Goal: Task Accomplishment & Management: Manage account settings

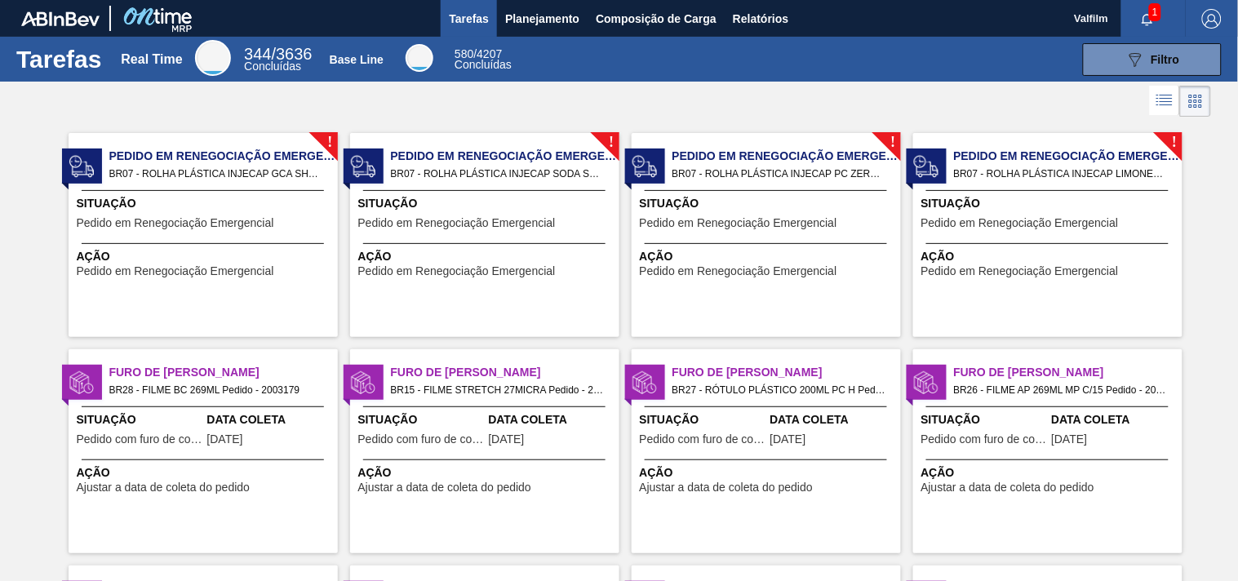
click at [255, 210] on span "Situação" at bounding box center [205, 203] width 257 height 17
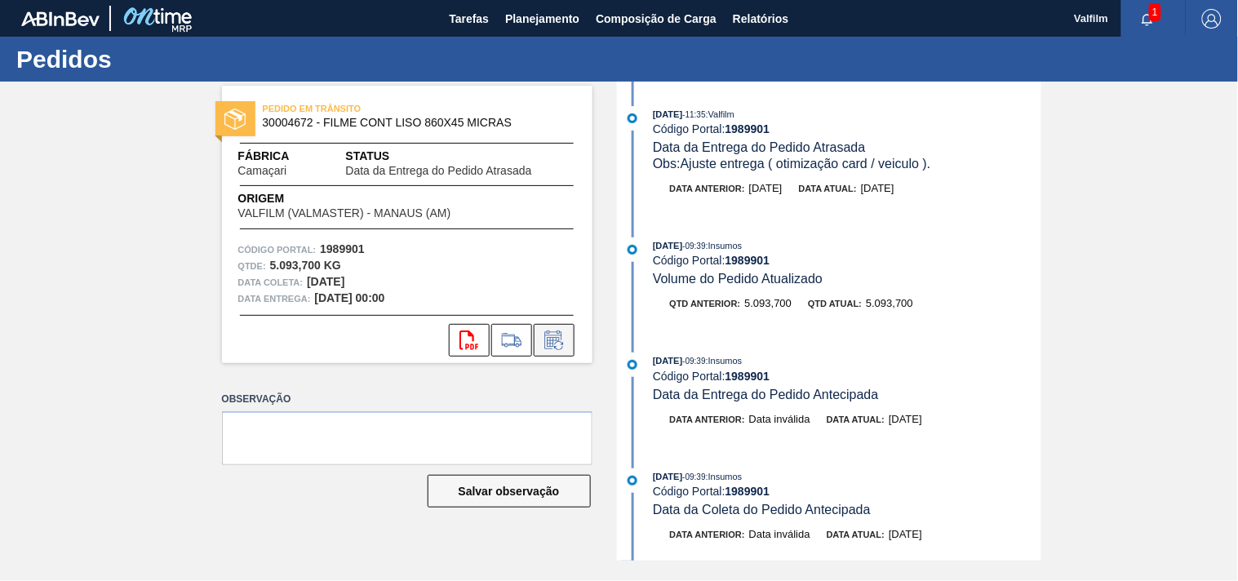
click at [557, 345] on icon at bounding box center [554, 341] width 26 height 20
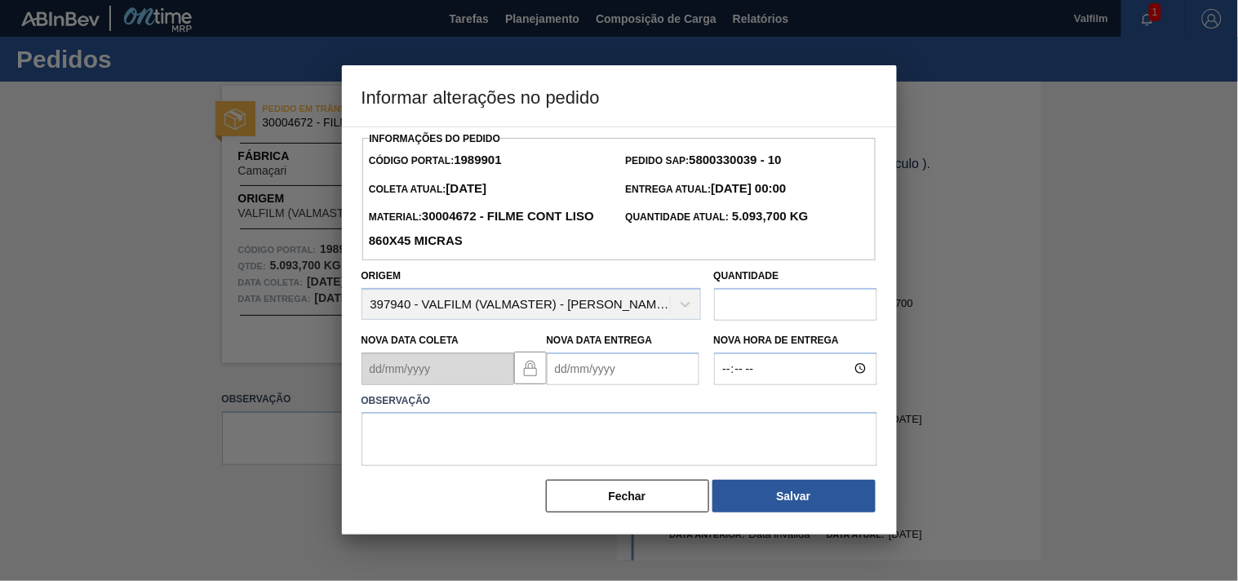
click at [563, 379] on Entrega1989901 "Nova Data Entrega" at bounding box center [623, 369] width 153 height 33
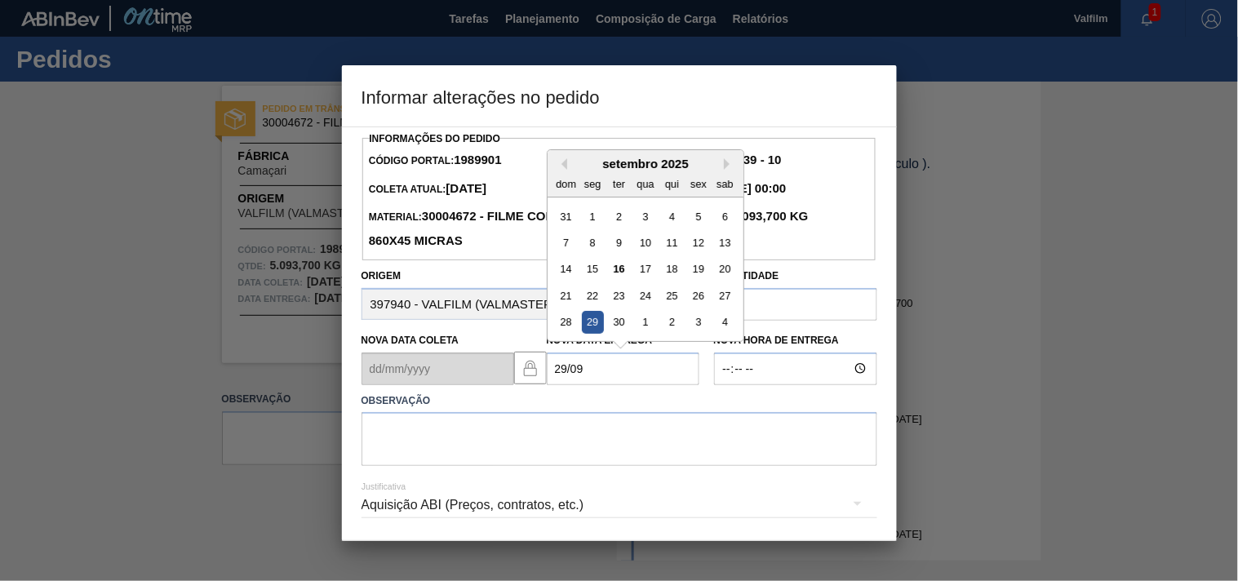
click at [588, 322] on div "29" at bounding box center [592, 322] width 22 height 22
type Entrega1989901 "[DATE]"
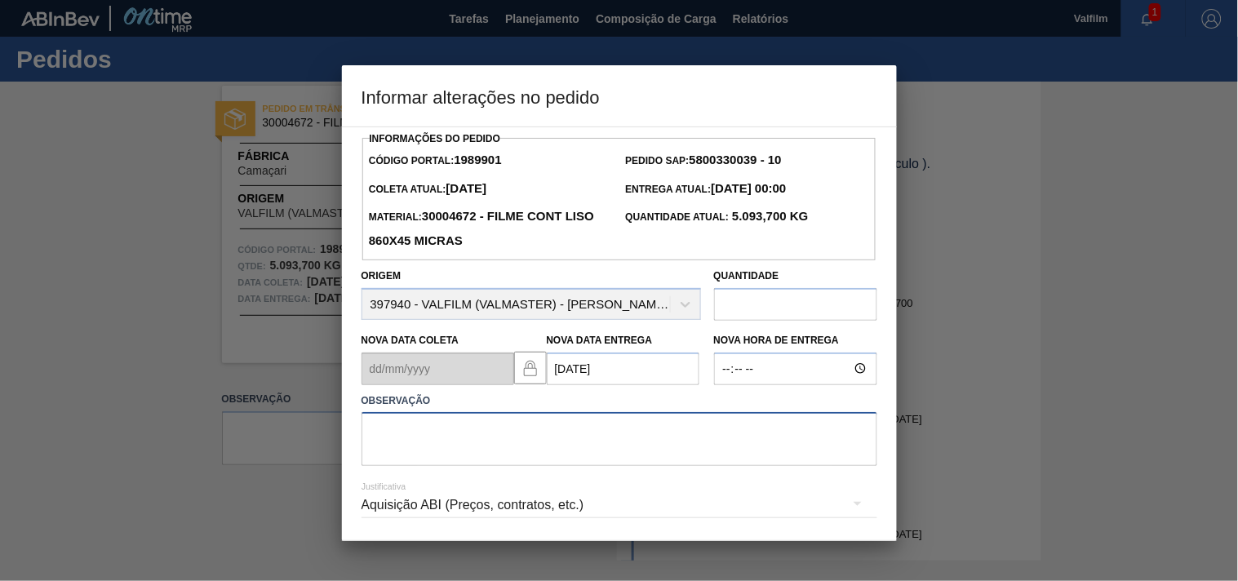
click at [404, 453] on textarea at bounding box center [620, 439] width 516 height 54
type textarea "j"
drag, startPoint x: 649, startPoint y: 433, endPoint x: 306, endPoint y: 438, distance: 342.8
click at [306, 438] on div "Informar alterações no pedido Informações do Pedido Código Portal: 1989901 Pedi…" at bounding box center [619, 290] width 1238 height 581
click at [697, 443] on textarea "ajuste entrega atraso navio (omissoa de porto)." at bounding box center [620, 439] width 516 height 54
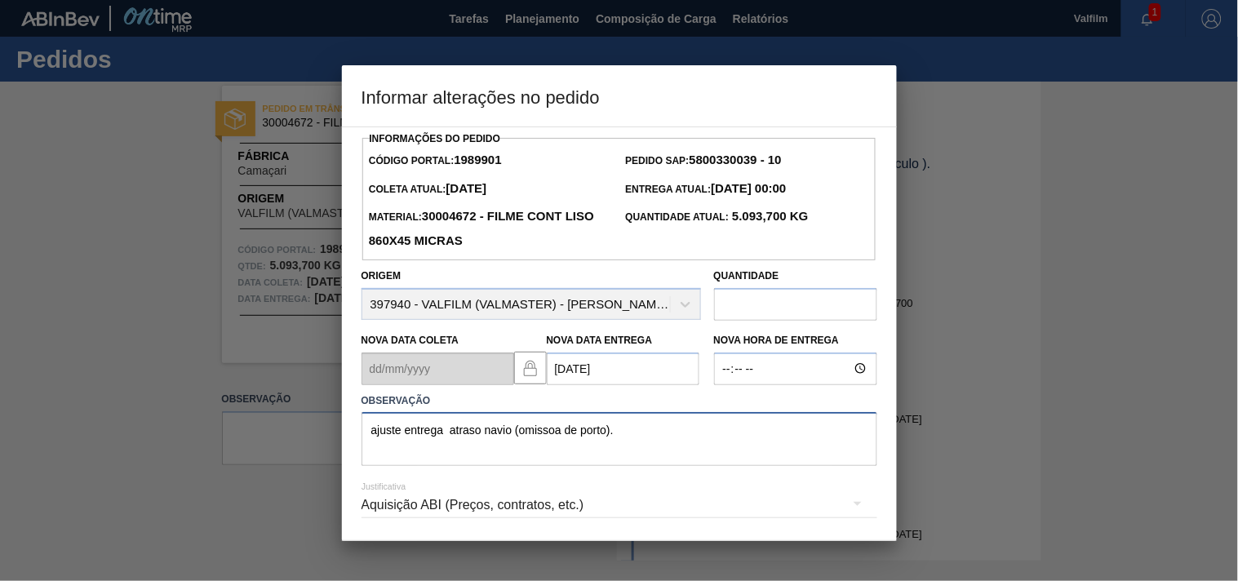
click at [446, 436] on textarea "ajuste entrega atraso navio (omissoa de porto)." at bounding box center [620, 439] width 516 height 54
drag, startPoint x: 633, startPoint y: 433, endPoint x: 573, endPoint y: 446, distance: 61.6
click at [633, 433] on textarea "ajuste entrega - atraso navio (omissoa de porto)." at bounding box center [620, 439] width 516 height 54
click at [561, 434] on textarea "ajuste entrega - atraso navio (omissoa de porto)." at bounding box center [620, 439] width 516 height 54
click at [672, 441] on textarea "ajuste entrega - atraso navio (omissão de porto)." at bounding box center [620, 439] width 516 height 54
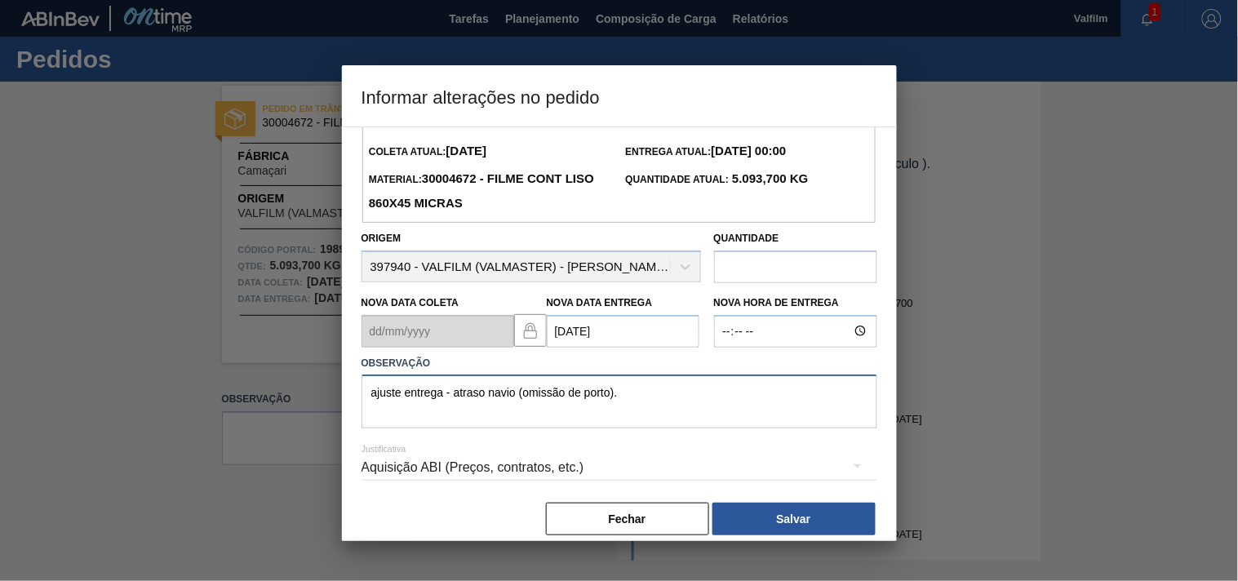
scroll to position [58, 0]
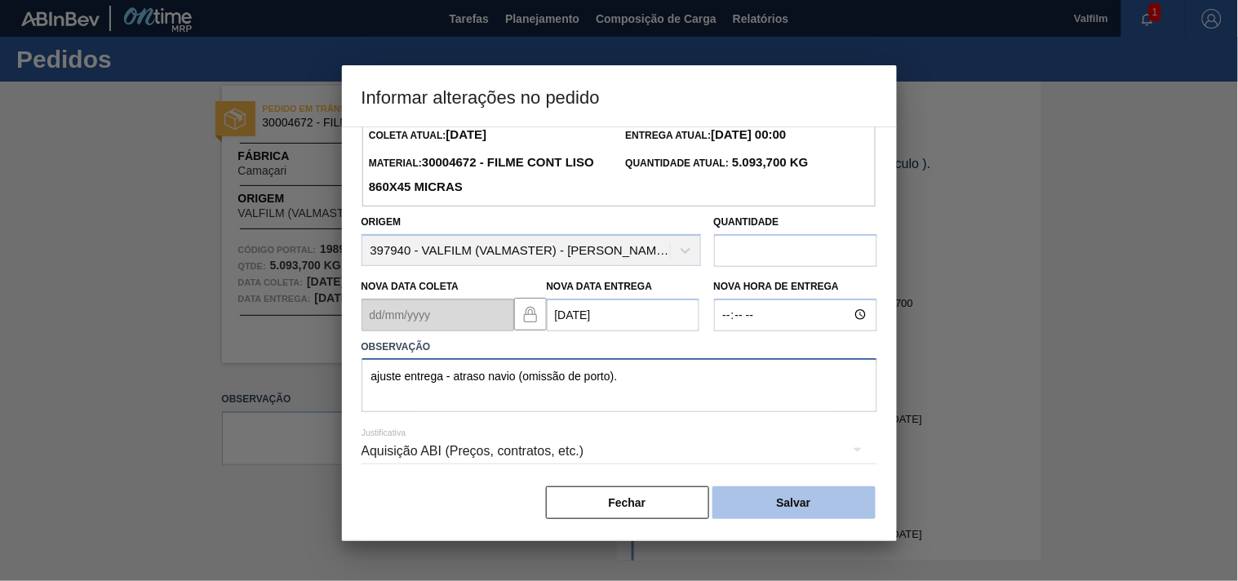
type textarea "ajuste entrega - atraso navio (omissão de porto)."
click at [783, 494] on button "Salvar" at bounding box center [793, 502] width 163 height 33
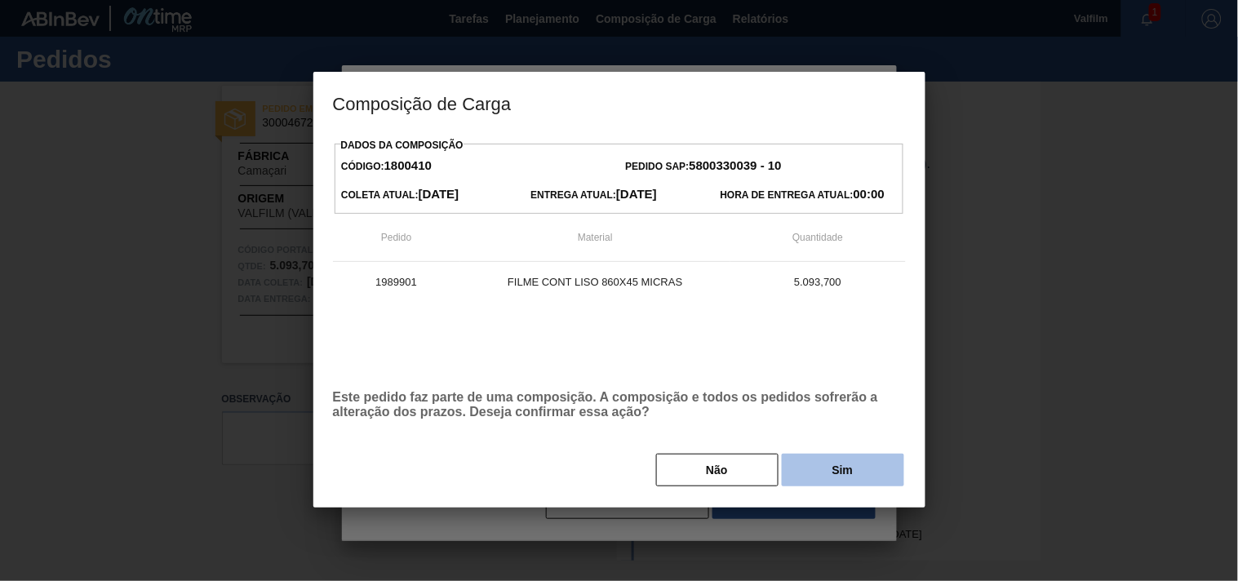
click at [836, 473] on button "Sim" at bounding box center [843, 470] width 122 height 33
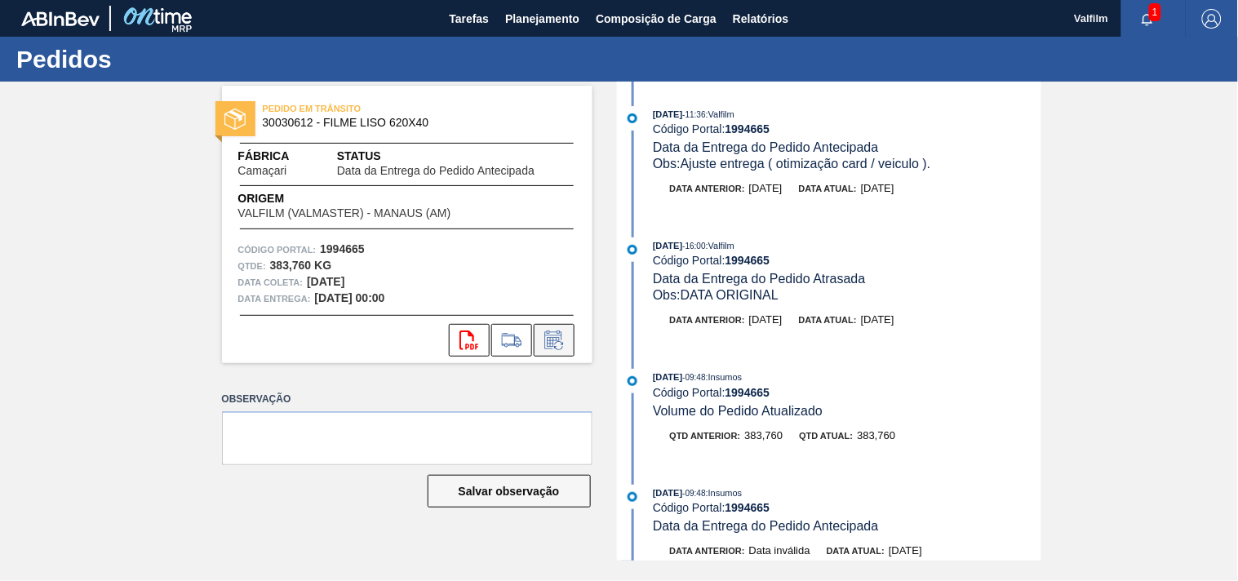
click at [570, 343] on button at bounding box center [554, 340] width 41 height 33
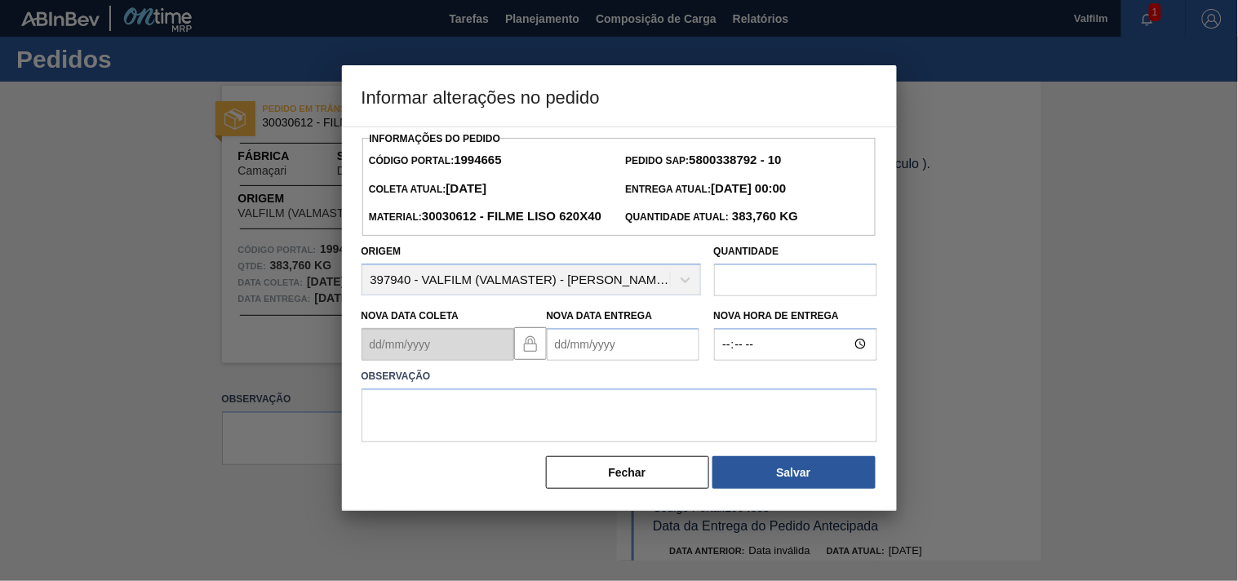
drag, startPoint x: 582, startPoint y: 388, endPoint x: 582, endPoint y: 379, distance: 9.8
click at [582, 361] on Entrega1994665 "Nova Data Entrega" at bounding box center [623, 344] width 153 height 33
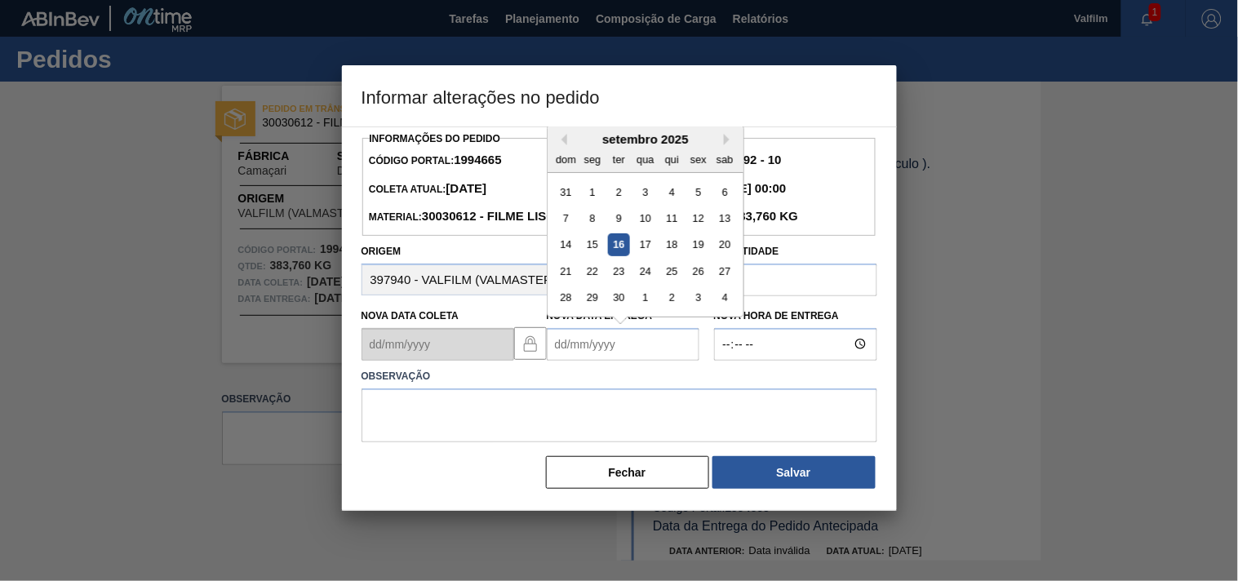
drag, startPoint x: 592, startPoint y: 325, endPoint x: 585, endPoint y: 329, distance: 8.4
click at [592, 308] on div "29" at bounding box center [592, 297] width 22 height 22
type Entrega1994665 "[DATE]"
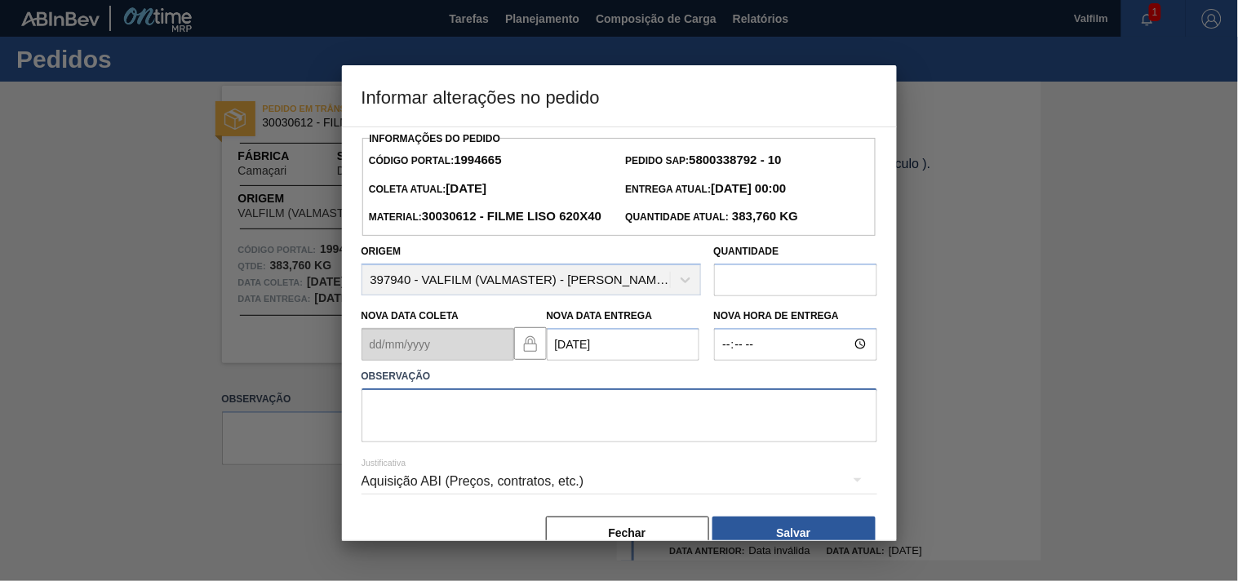
click at [454, 437] on textarea at bounding box center [620, 415] width 516 height 54
paste textarea "ajuste entrega - atraso navio (omissão de porto)."
type textarea "ajuste entrega - atraso navio (omissão de porto)."
click at [790, 504] on div "Aquisição ABI (Preços, contratos, etc.)" at bounding box center [620, 482] width 516 height 46
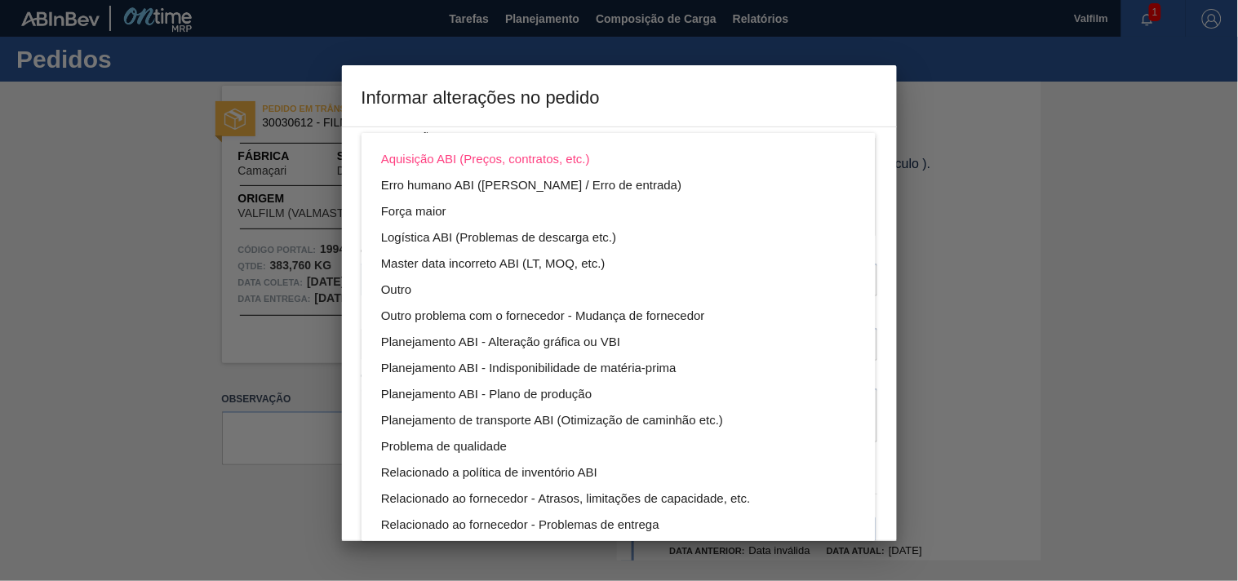
scroll to position [87, 0]
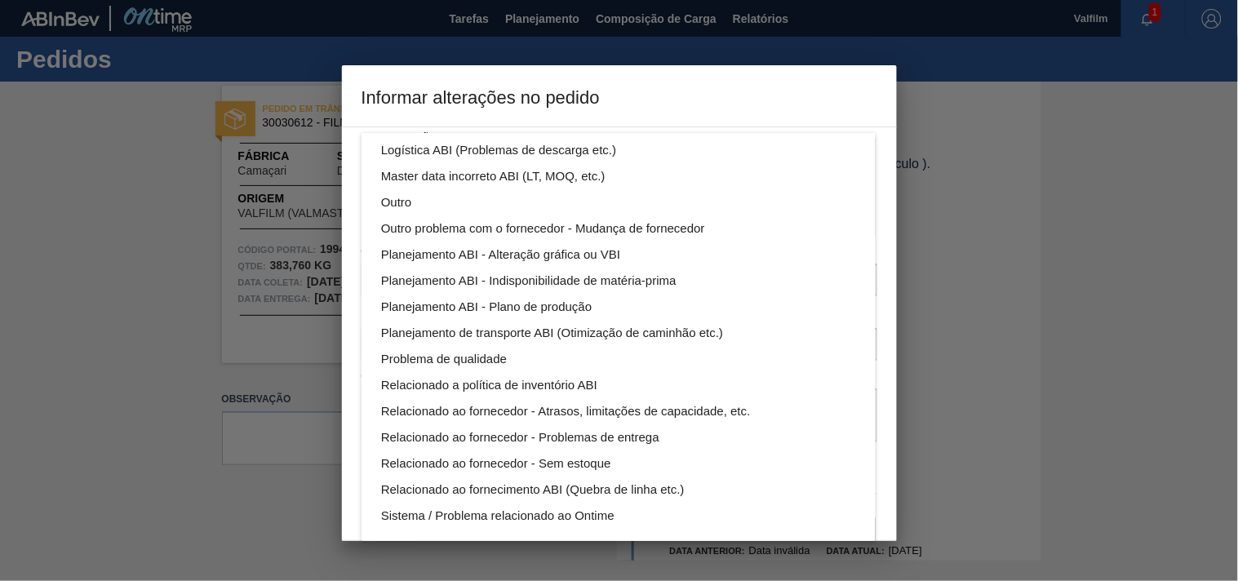
click at [797, 78] on div "Aquisição ABI (Preços, contratos, etc.) Erro humano ABI (Cálculo / Erro de entr…" at bounding box center [619, 290] width 1238 height 581
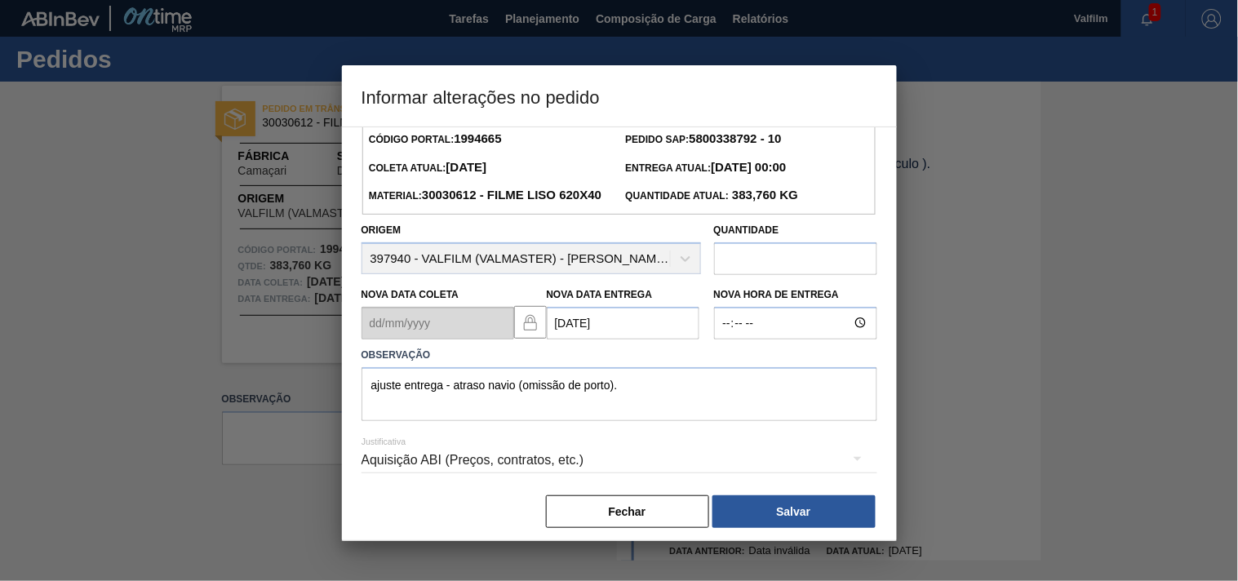
scroll to position [58, 0]
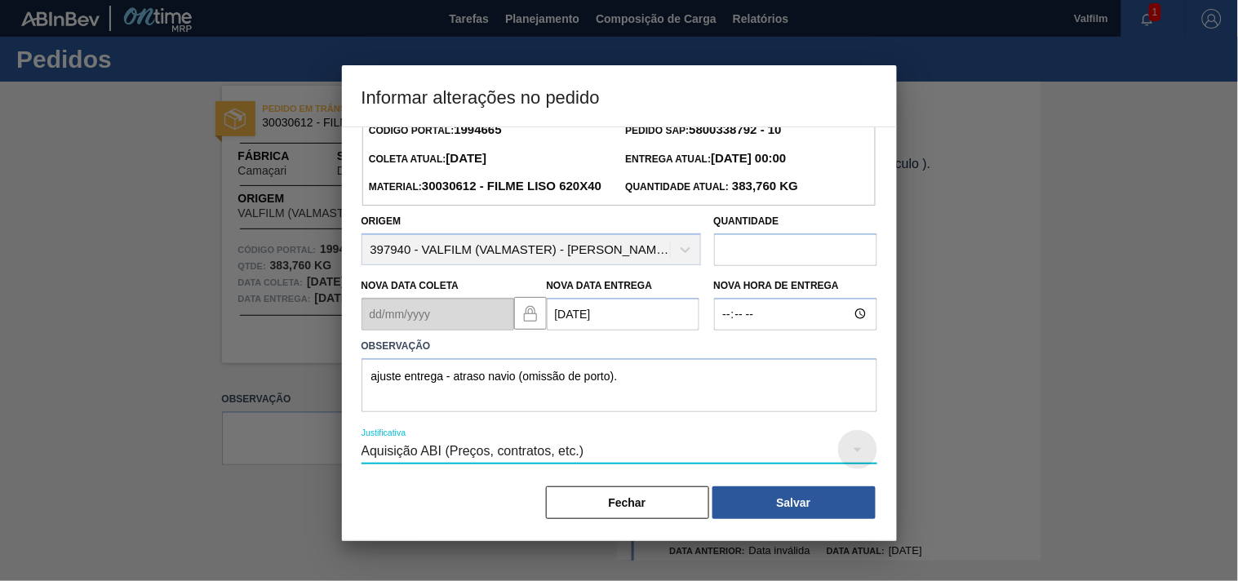
click at [848, 446] on icon "button" at bounding box center [858, 450] width 20 height 20
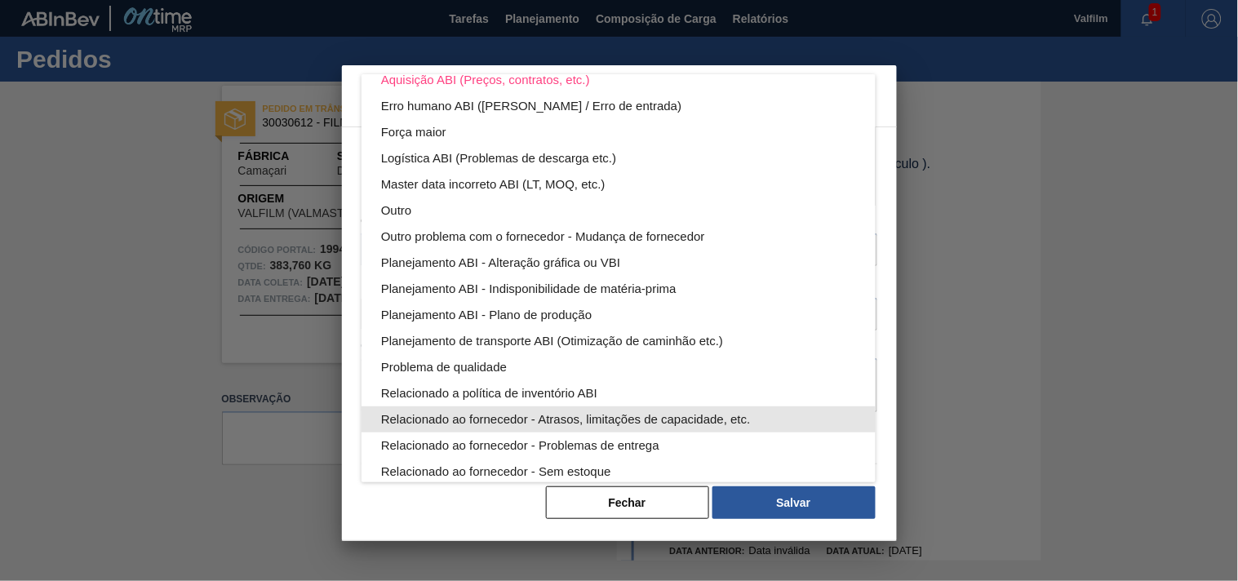
scroll to position [87, 0]
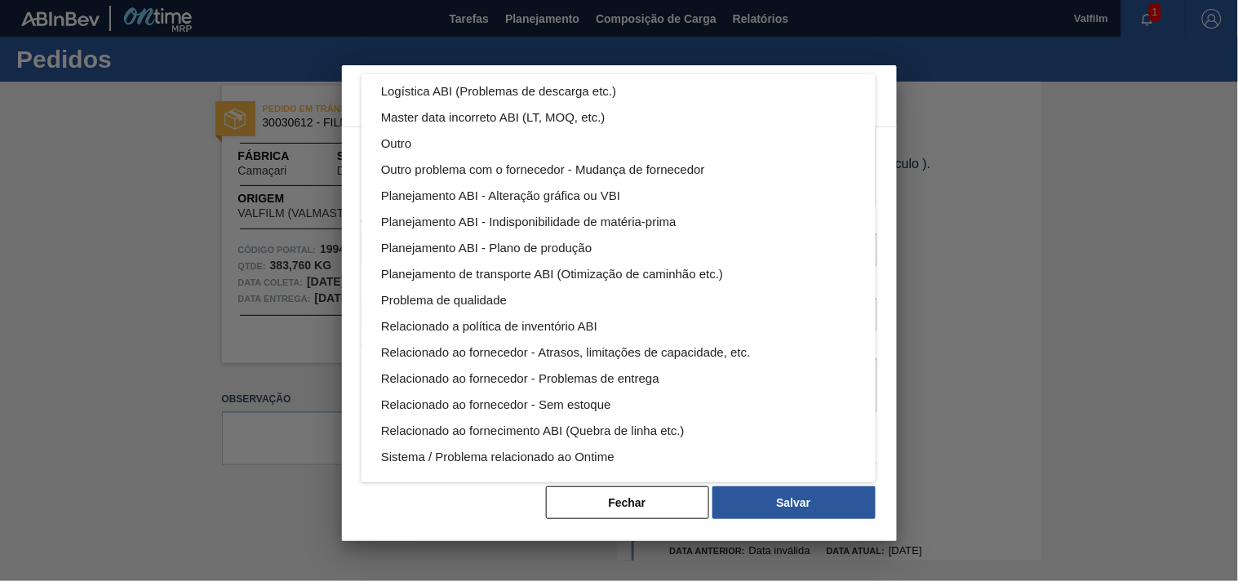
click at [470, 521] on div "Aquisição ABI (Preços, contratos, etc.) Erro humano ABI (Cálculo / Erro de entr…" at bounding box center [619, 290] width 1238 height 581
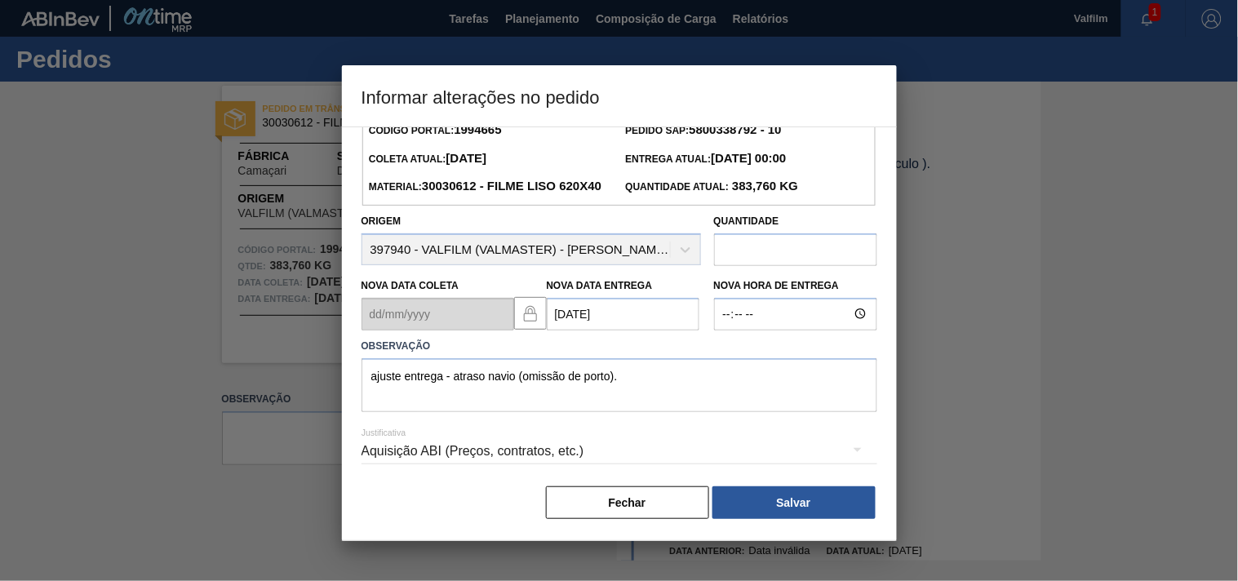
scroll to position [0, 0]
click at [780, 506] on button "Salvar" at bounding box center [793, 502] width 163 height 33
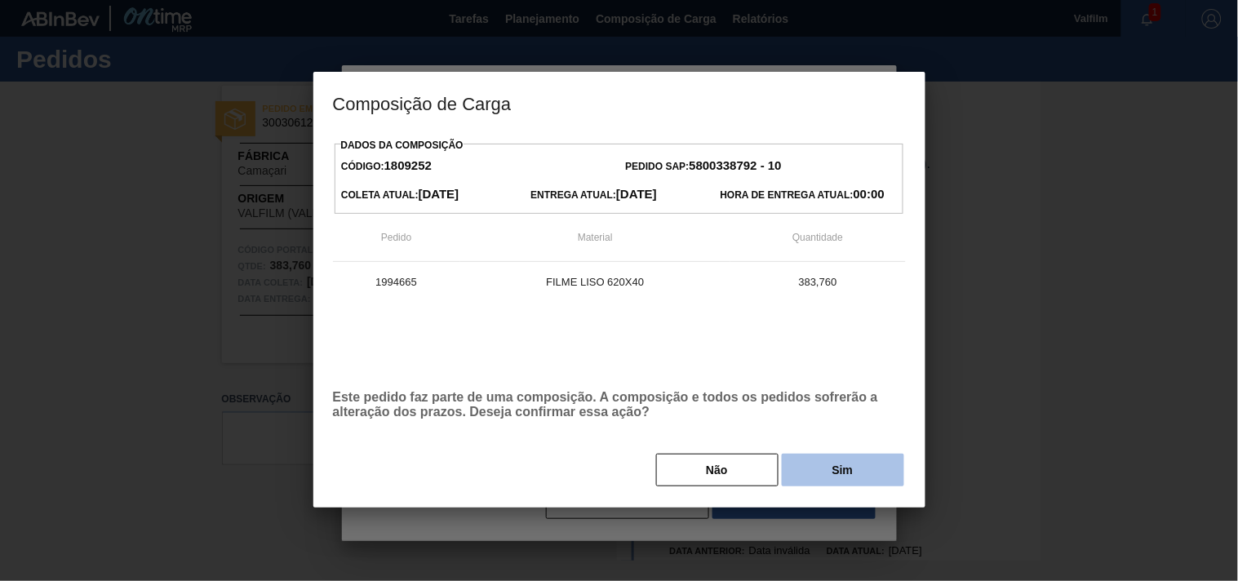
click at [795, 485] on button "Sim" at bounding box center [843, 470] width 122 height 33
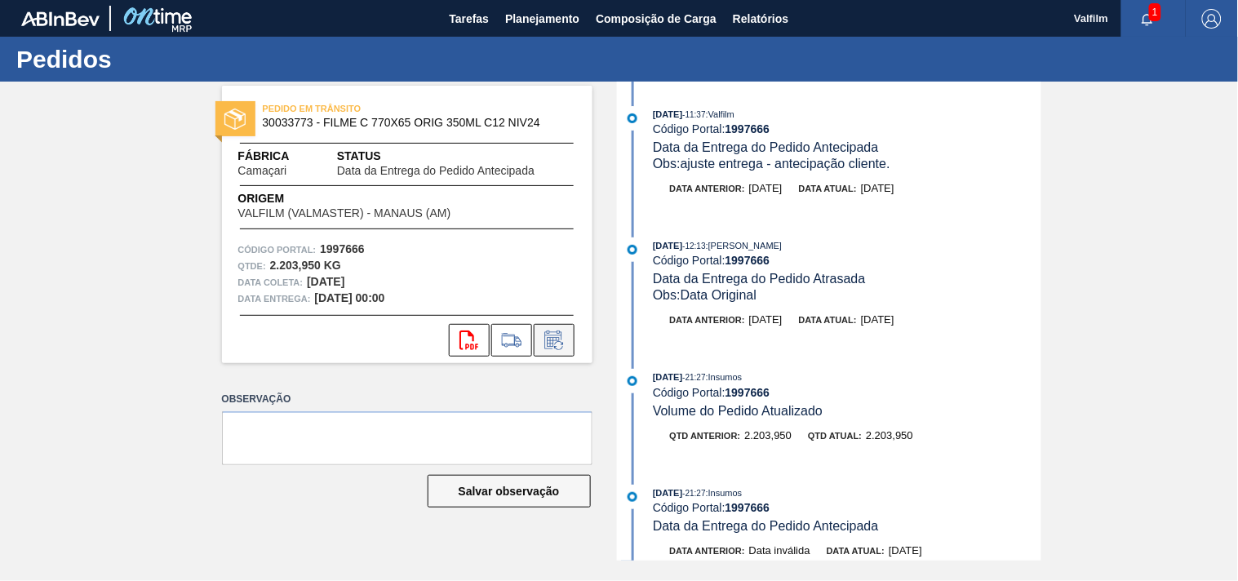
click at [548, 336] on icon at bounding box center [554, 341] width 26 height 20
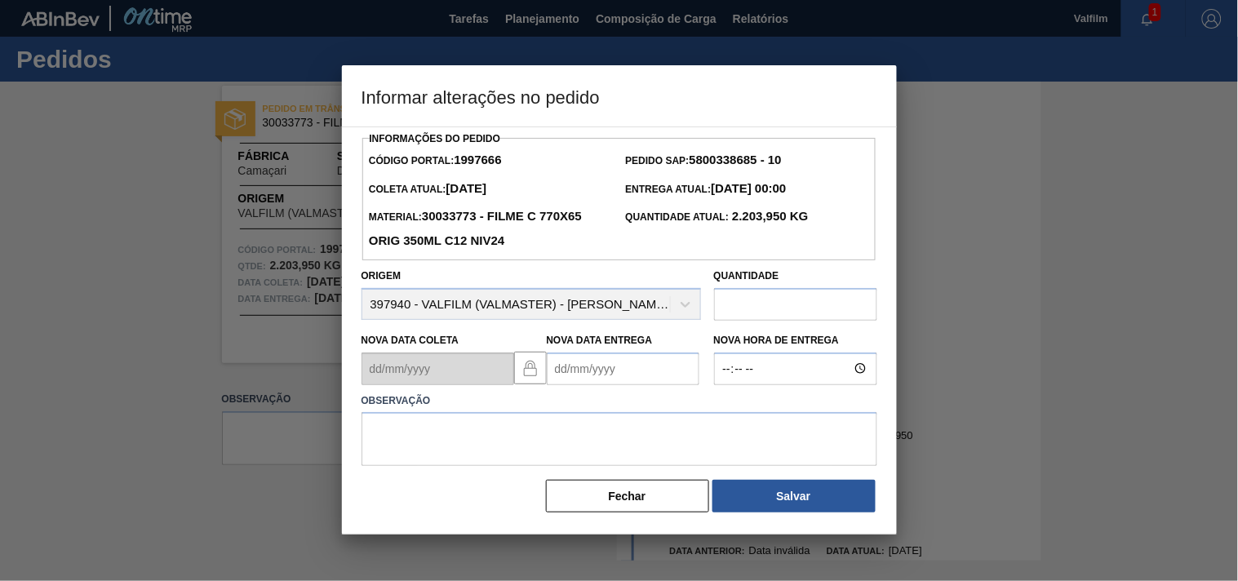
click at [566, 375] on Entrega1997666 "Nova Data Entrega" at bounding box center [623, 369] width 153 height 33
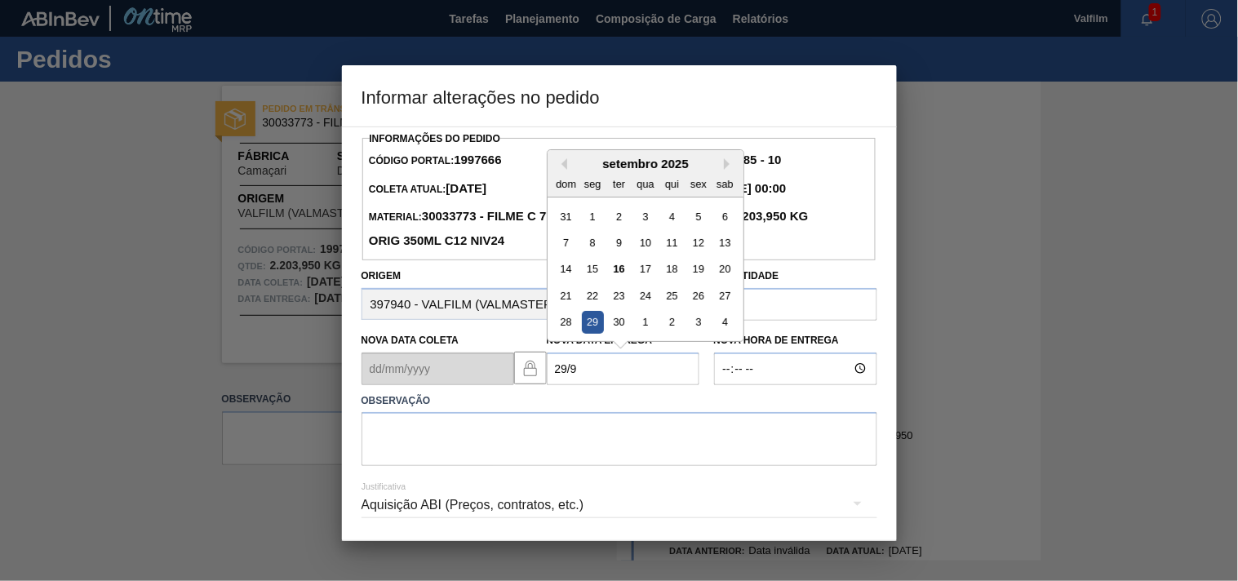
click at [596, 317] on div "29" at bounding box center [592, 322] width 22 height 22
type Entrega1997666 "[DATE]"
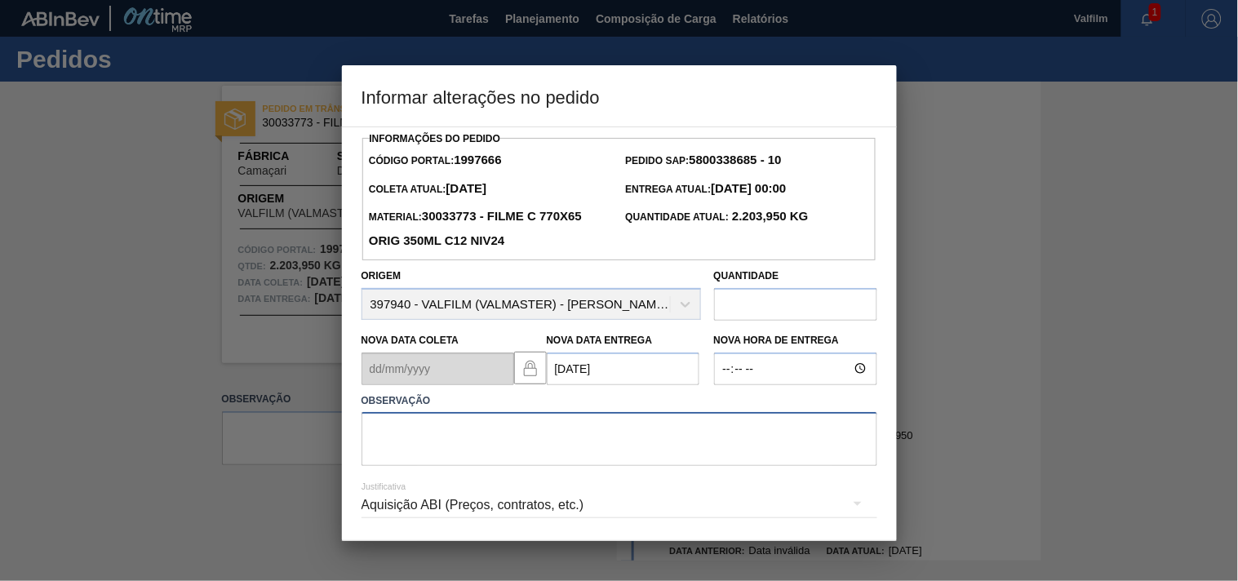
click at [403, 439] on textarea at bounding box center [620, 439] width 516 height 54
paste textarea "ajuste entrega - atraso navio (omissão de porto)."
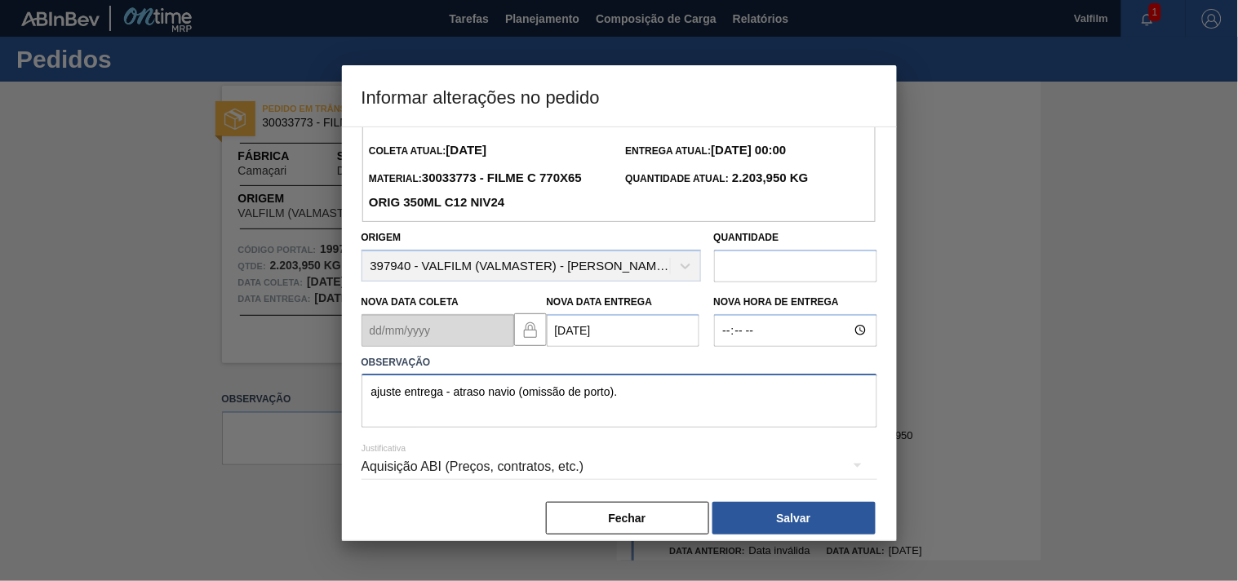
scroll to position [58, 0]
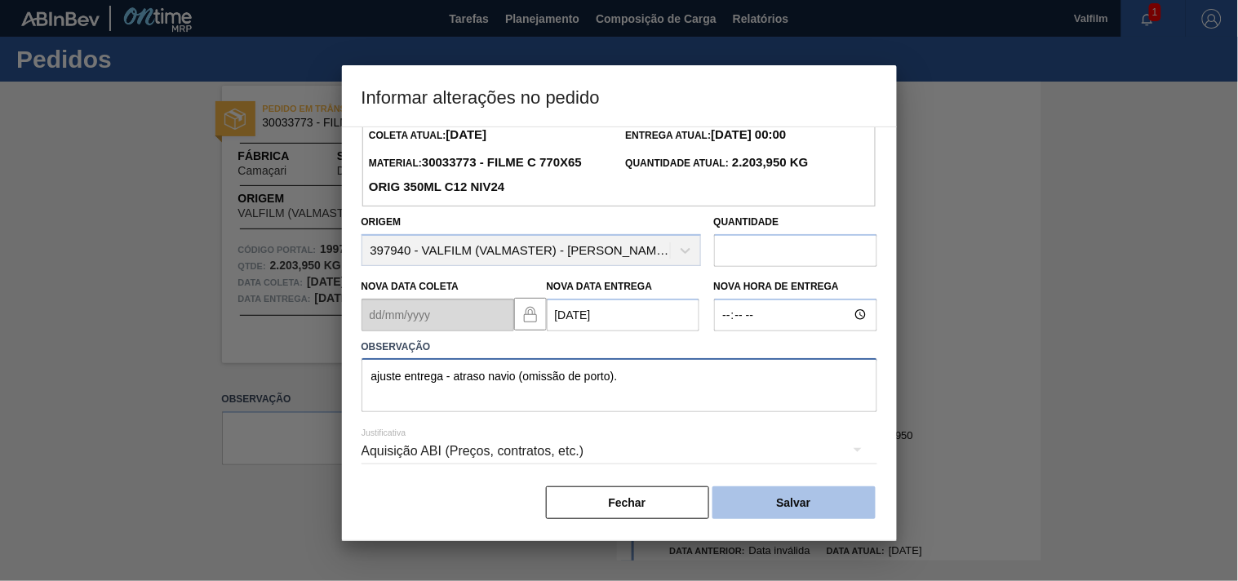
type textarea "ajuste entrega - atraso navio (omissão de porto)."
click at [767, 499] on button "Salvar" at bounding box center [793, 502] width 163 height 33
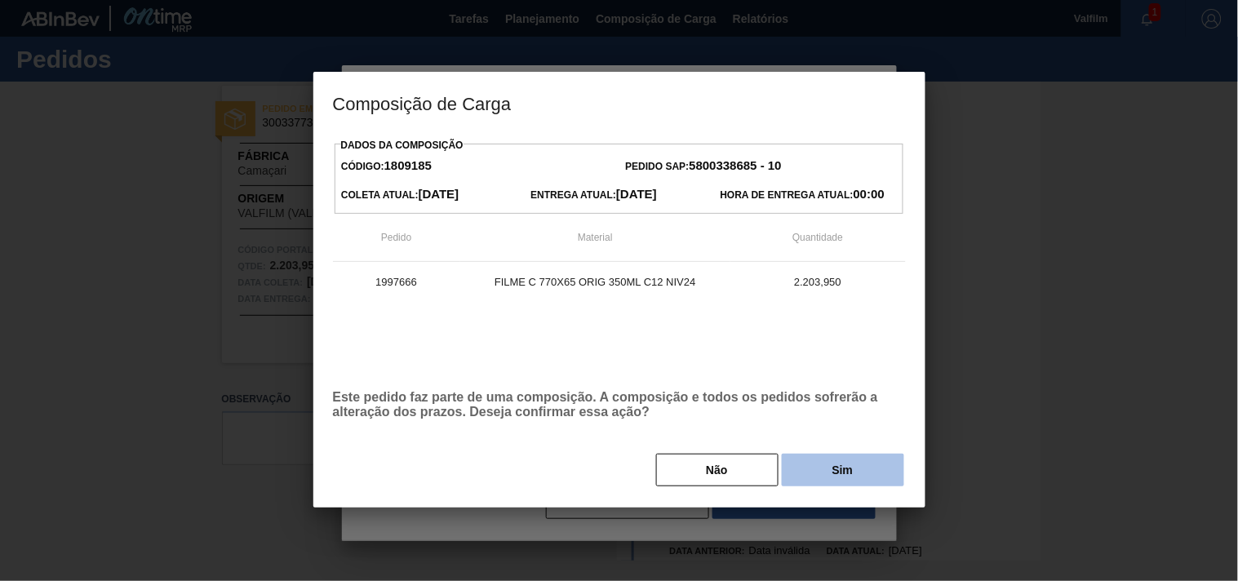
click at [847, 464] on button "Sim" at bounding box center [843, 470] width 122 height 33
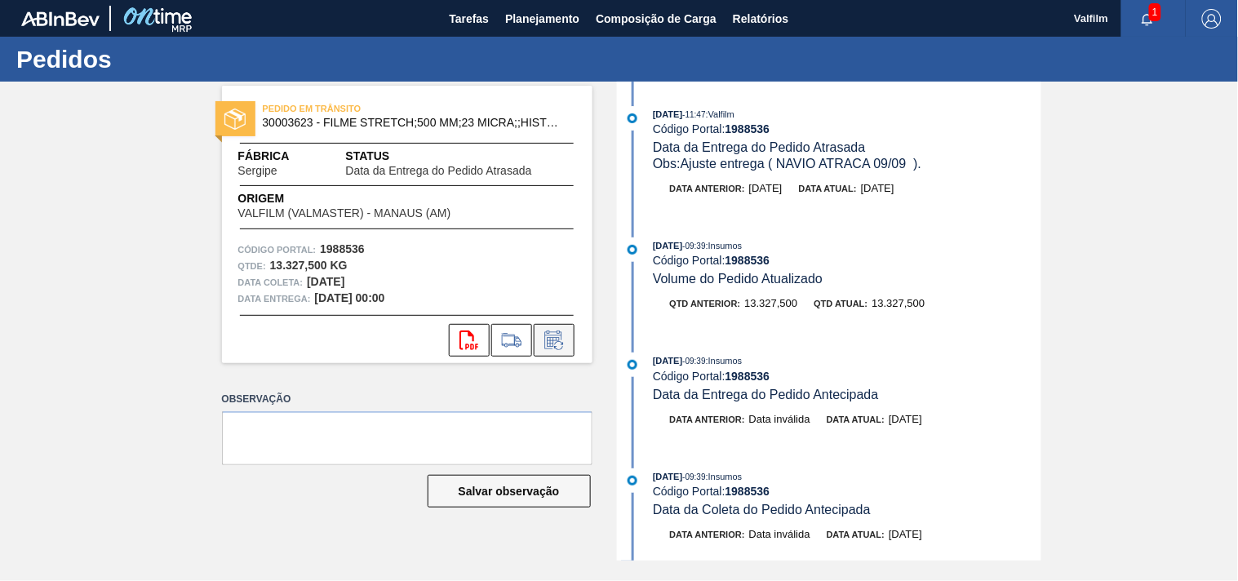
click at [557, 344] on icon at bounding box center [554, 341] width 26 height 20
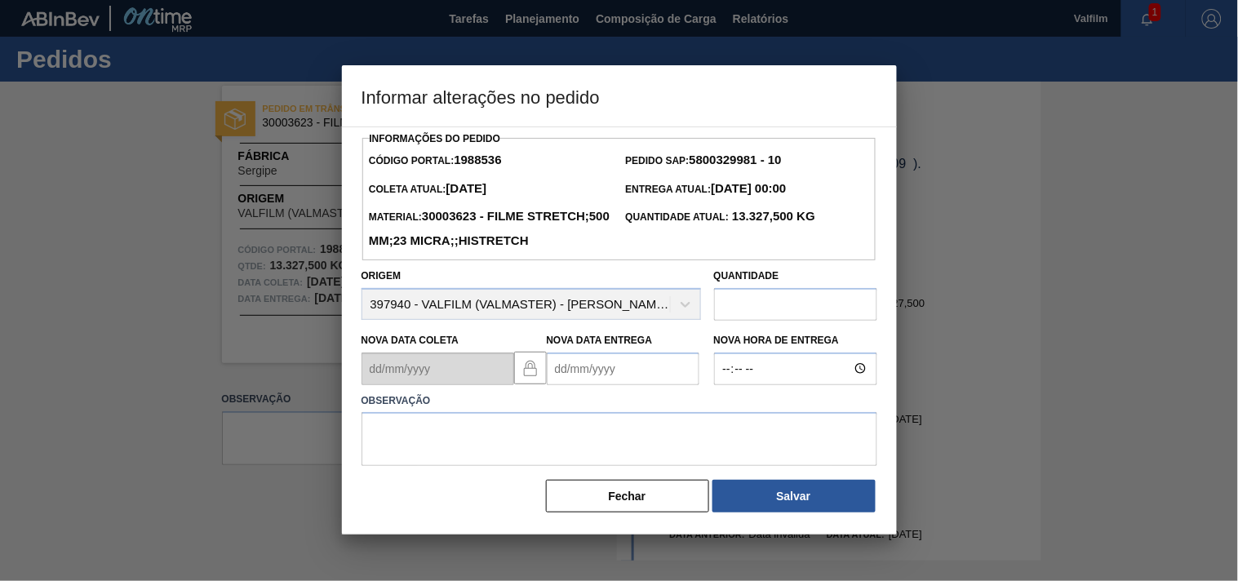
click at [569, 385] on Entrega1988536 "Nova Data Entrega" at bounding box center [623, 369] width 153 height 33
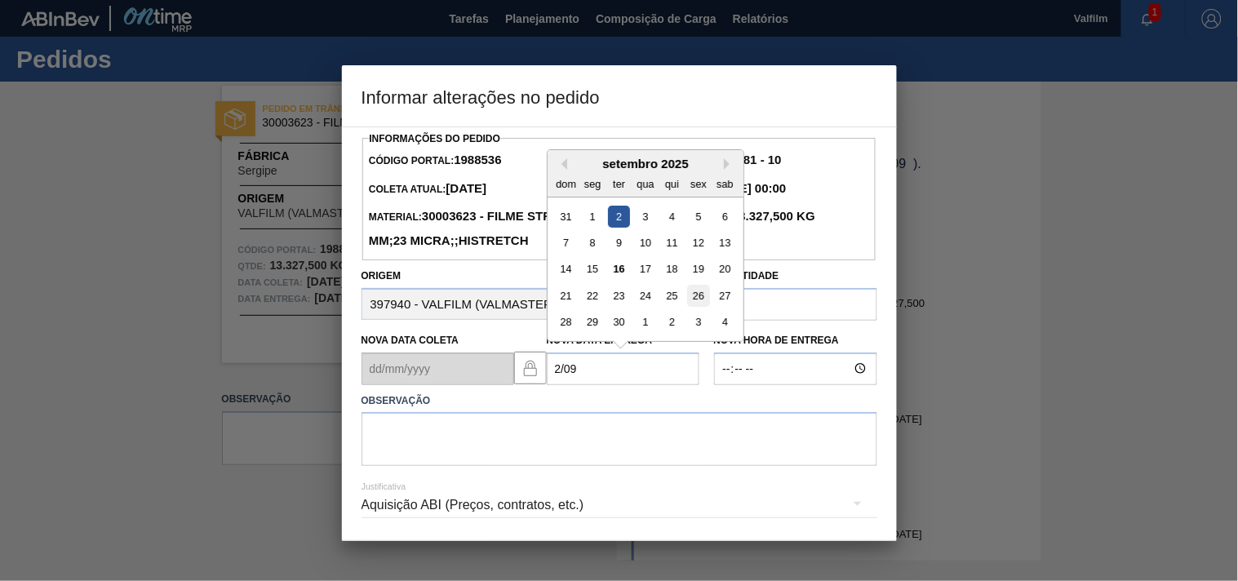
click at [703, 307] on div "26" at bounding box center [698, 296] width 22 height 22
type Entrega1988536 "[DATE]"
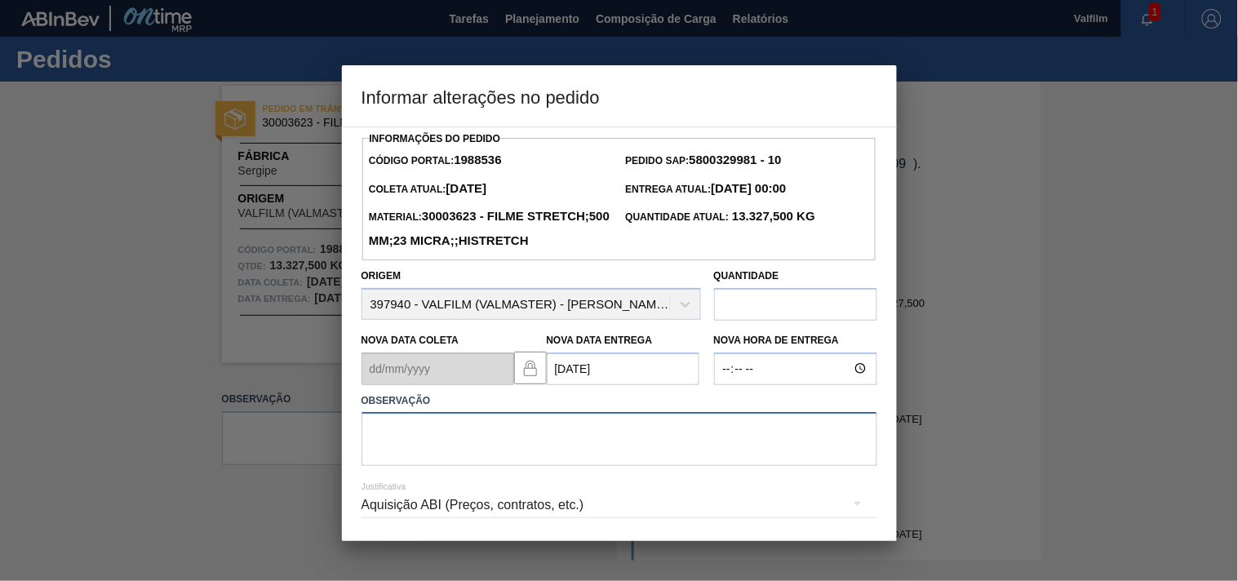
click at [420, 466] on textarea at bounding box center [620, 439] width 516 height 54
paste textarea "ajuste entrega - atraso navio (omissão de porto)."
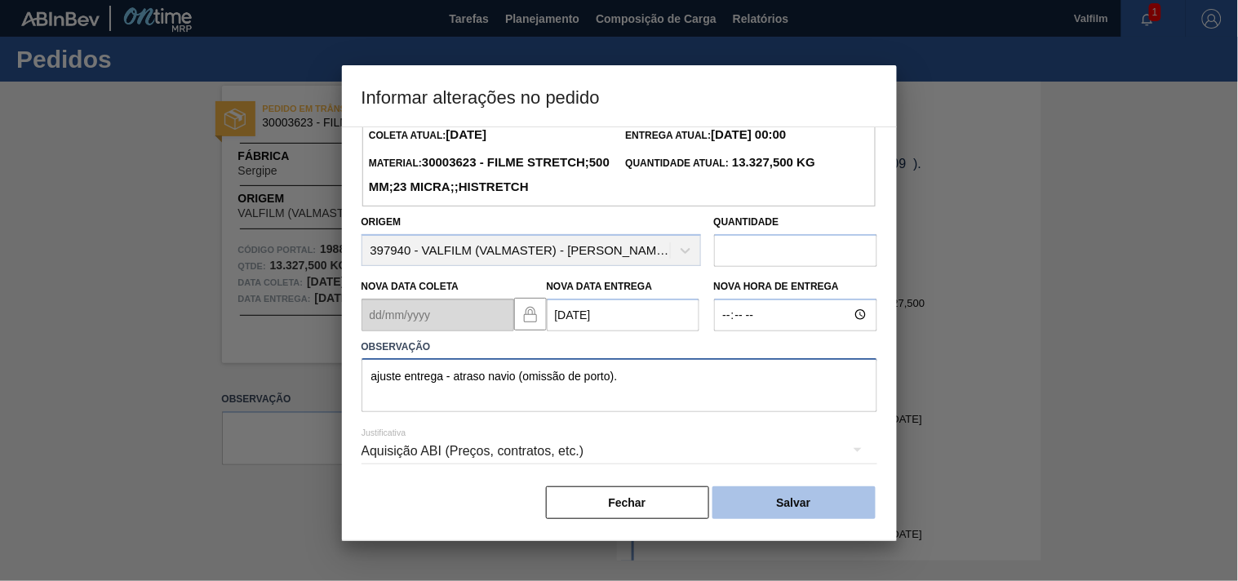
type textarea "ajuste entrega - atraso navio (omissão de porto)."
click at [788, 494] on button "Salvar" at bounding box center [793, 502] width 163 height 33
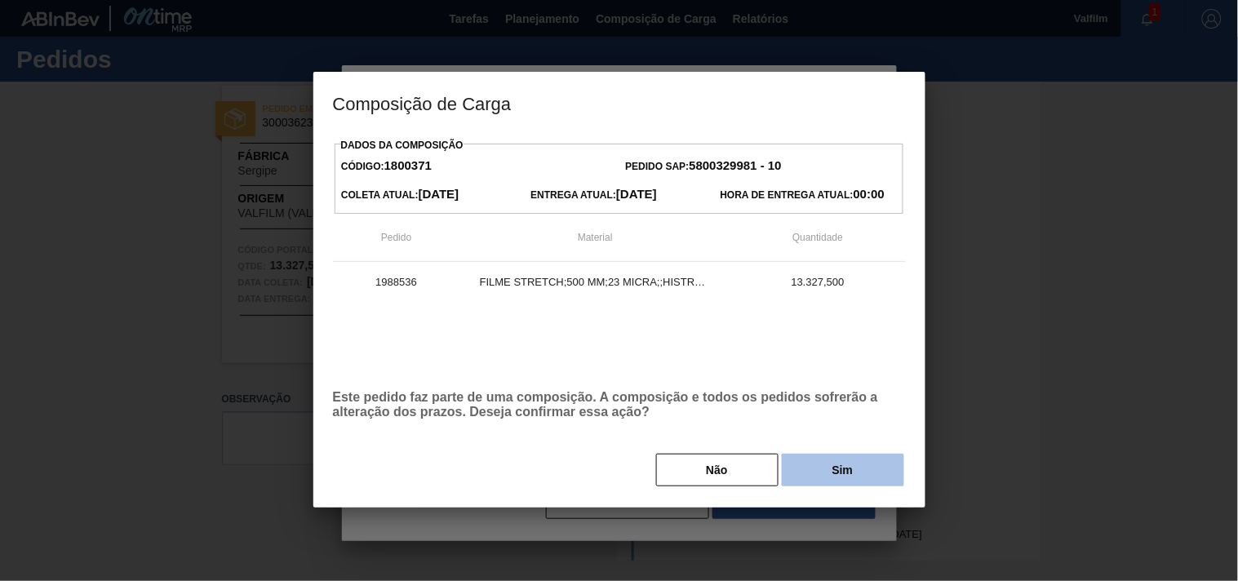
click at [821, 462] on button "Sim" at bounding box center [843, 470] width 122 height 33
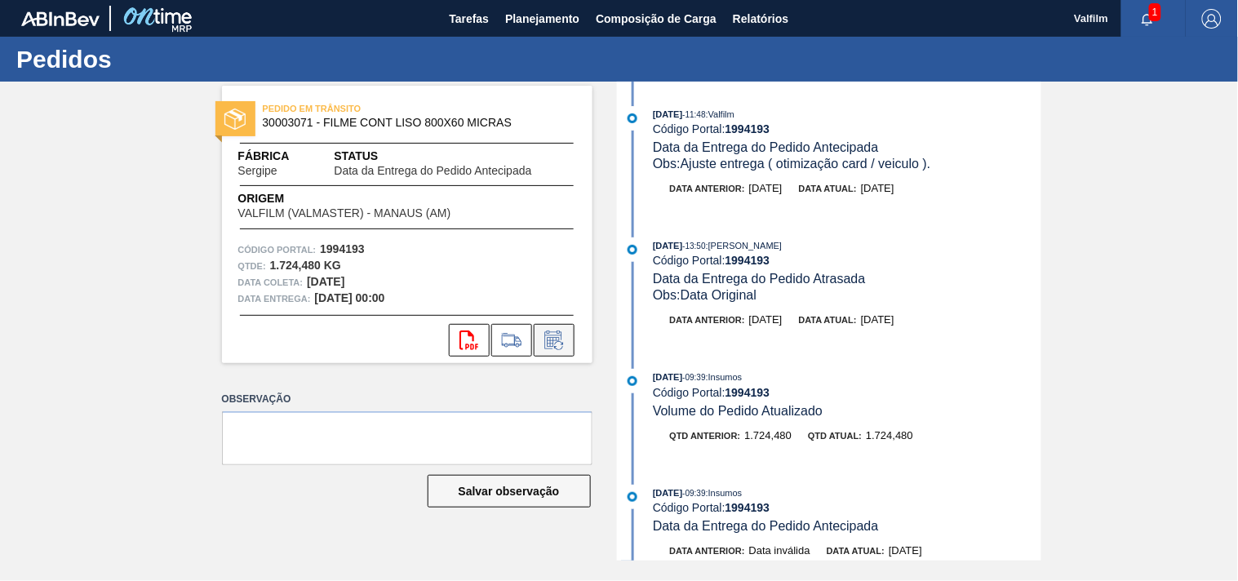
click at [560, 344] on icon at bounding box center [554, 341] width 26 height 20
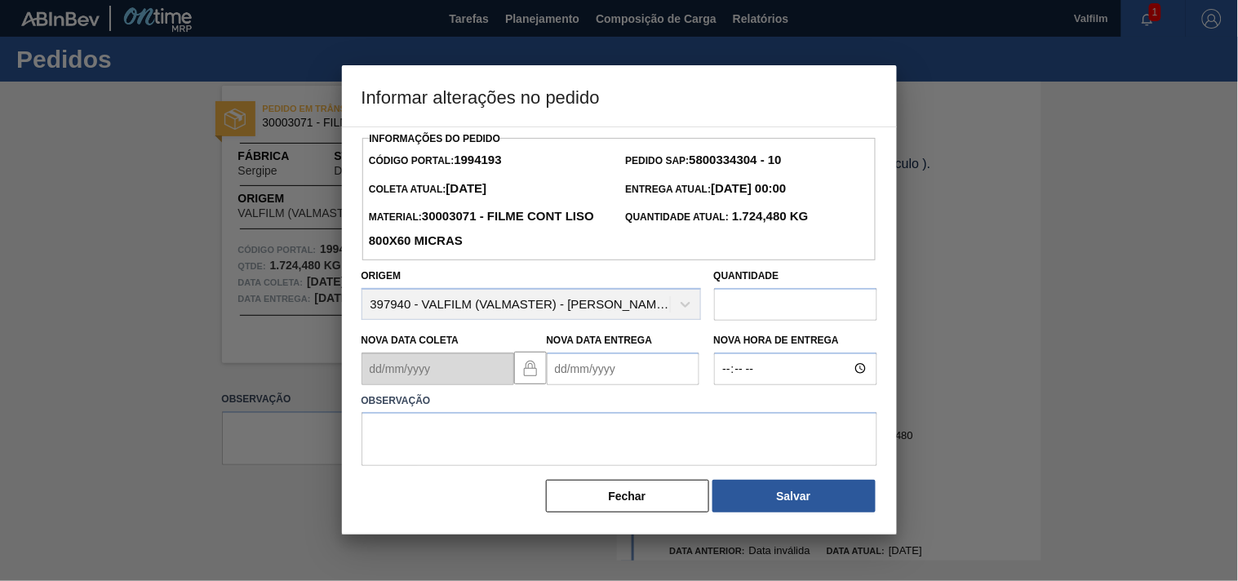
click at [582, 377] on Entrega1994193 "Nova Data Entrega" at bounding box center [623, 369] width 153 height 33
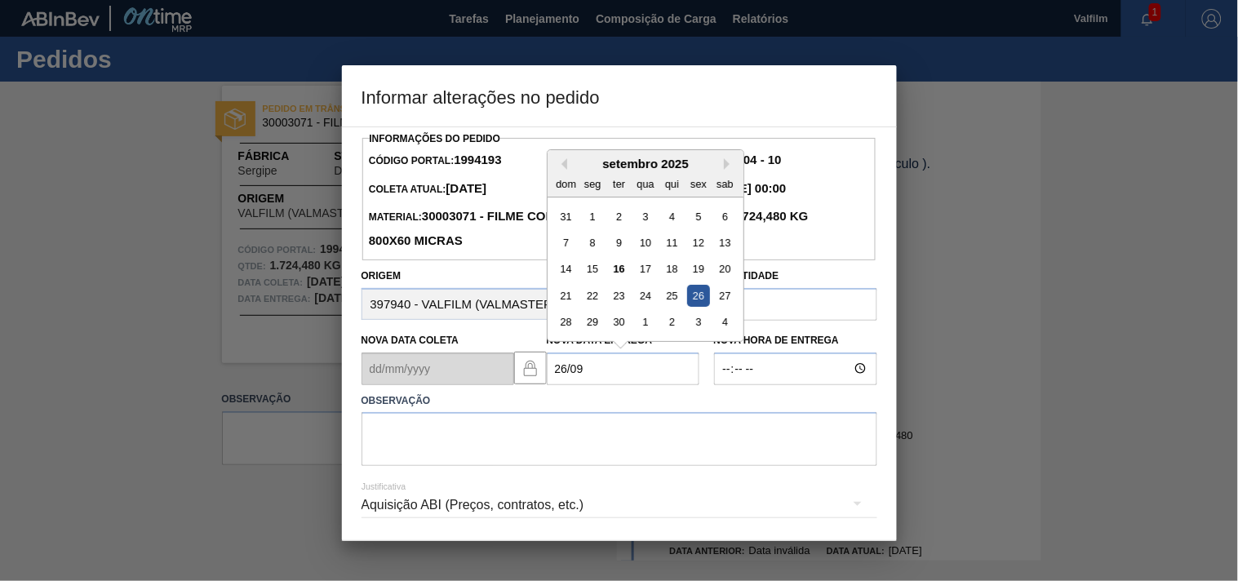
click at [692, 304] on div "26" at bounding box center [698, 296] width 22 height 22
type Entrega1994193 "[DATE]"
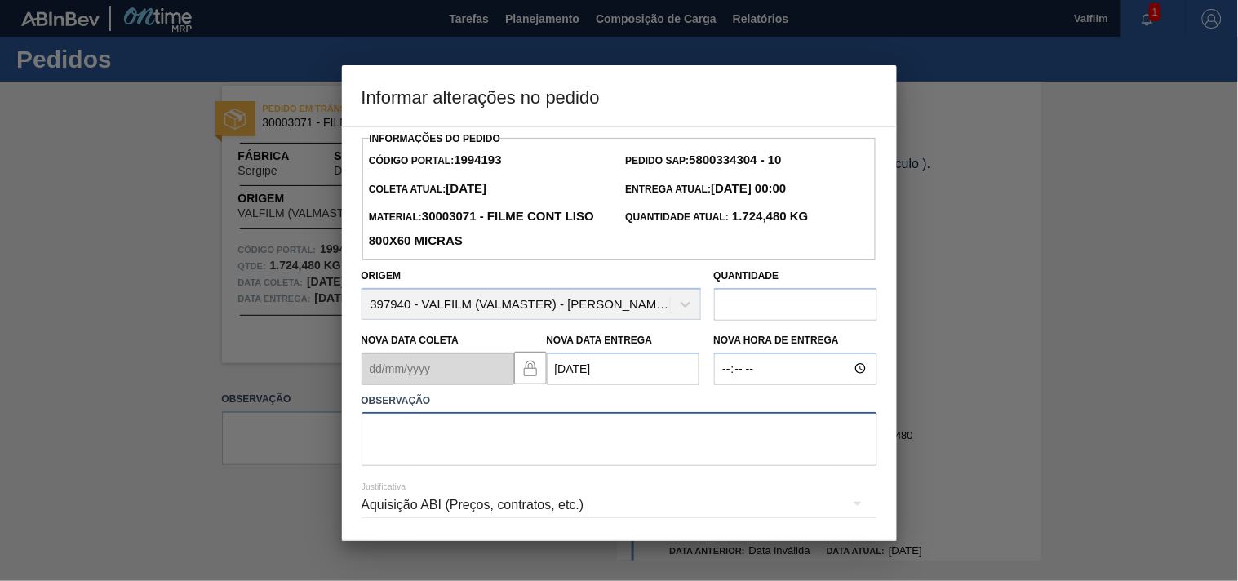
click at [450, 450] on textarea at bounding box center [620, 439] width 516 height 54
paste textarea "ajuste entrega - atraso navio (omissão de porto)."
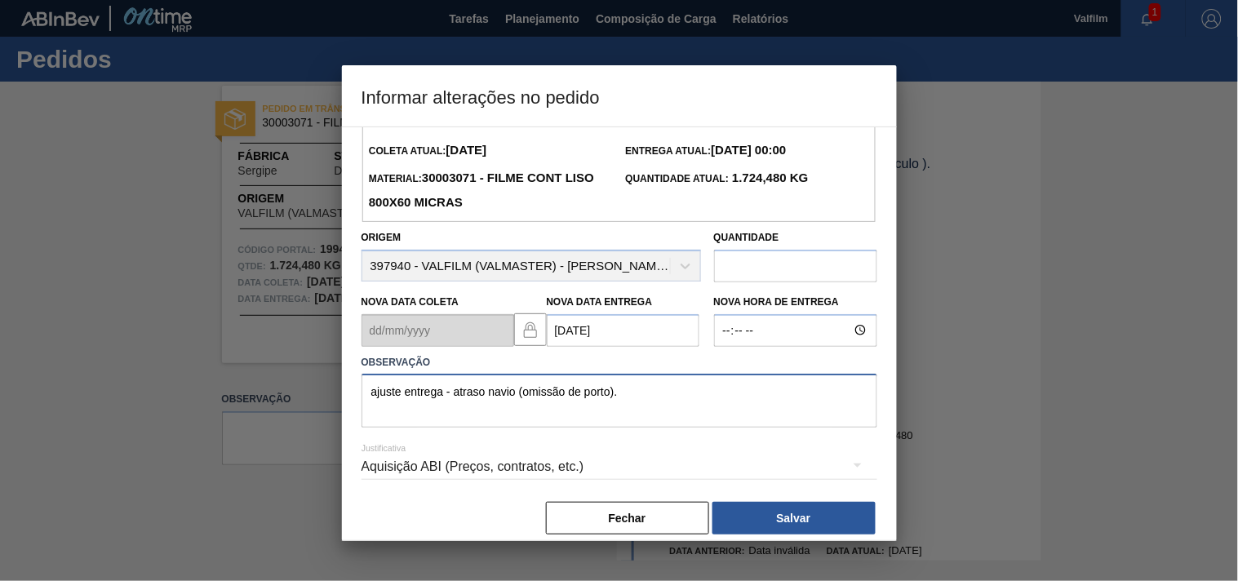
scroll to position [58, 0]
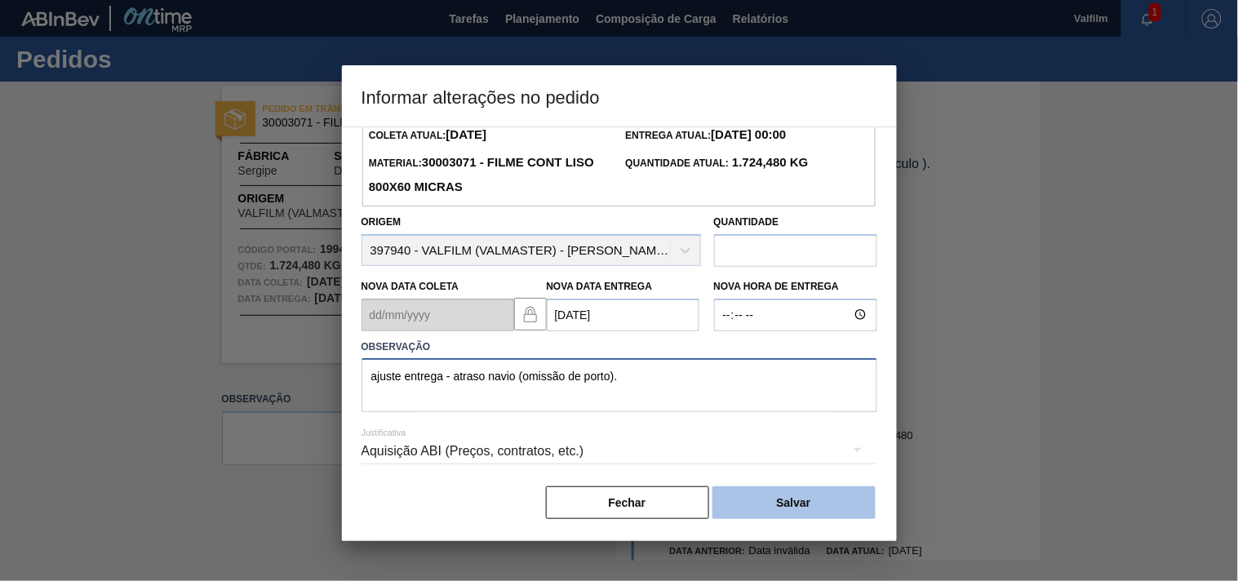
type textarea "ajuste entrega - atraso navio (omissão de porto)."
click at [803, 508] on button "Salvar" at bounding box center [793, 502] width 163 height 33
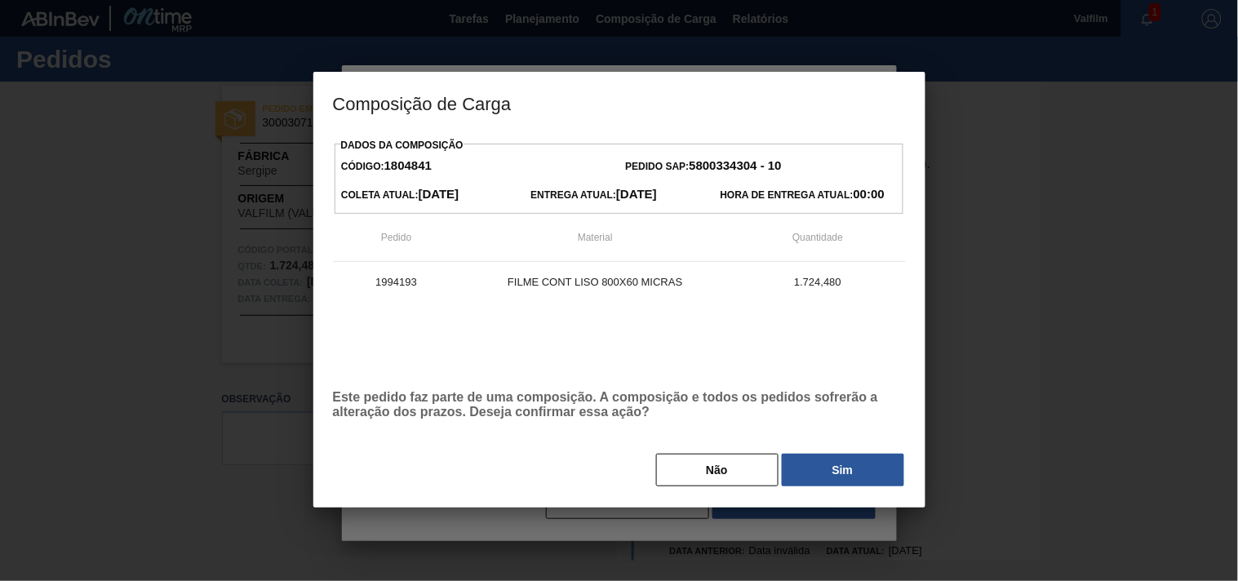
click at [845, 481] on button "Sim" at bounding box center [843, 470] width 122 height 33
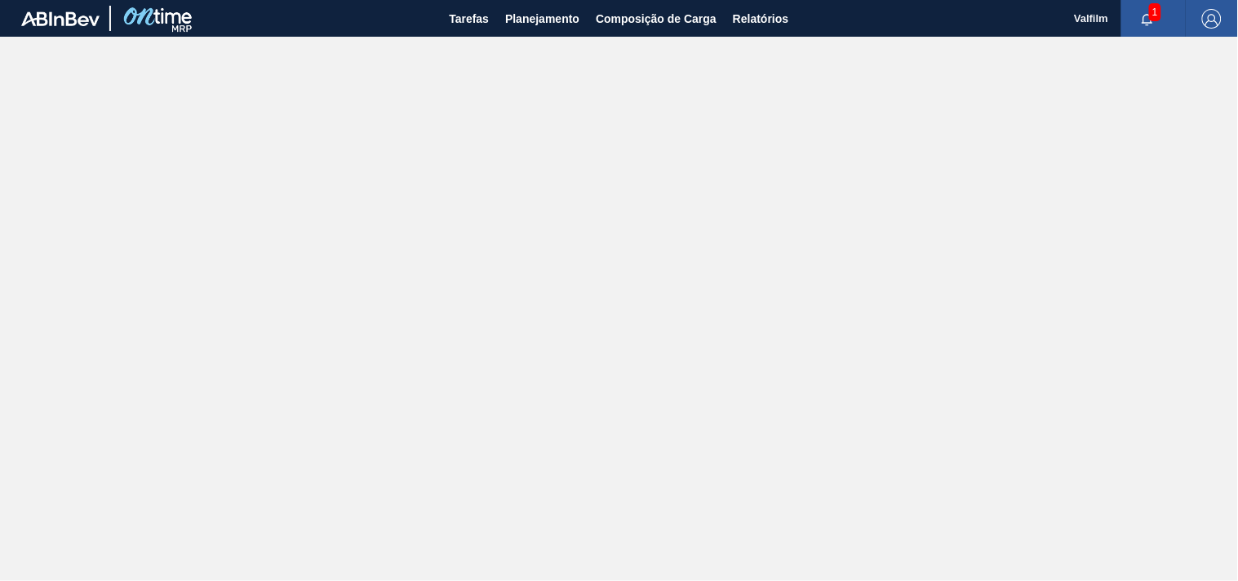
drag, startPoint x: 83, startPoint y: 175, endPoint x: 271, endPoint y: 55, distance: 222.3
click at [109, 151] on main "Tarefas Planejamento Composição de Carga Relatórios Valfilm 1 Marcar todas como…" at bounding box center [619, 290] width 1238 height 581
click at [470, 17] on span "Tarefas" at bounding box center [469, 19] width 40 height 20
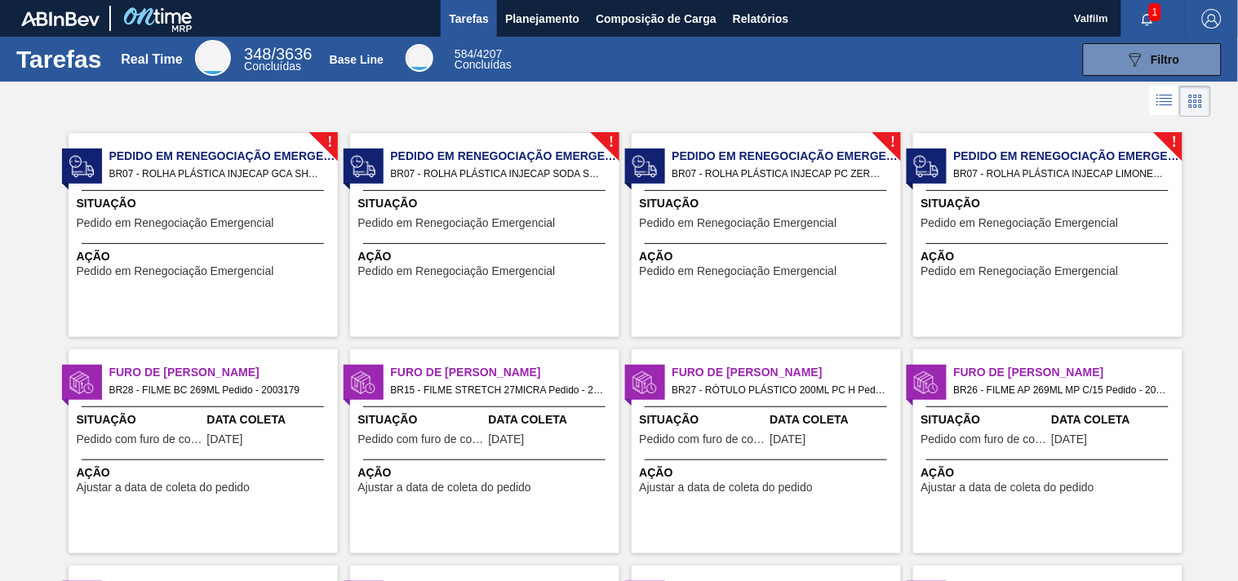
click at [235, 433] on span "14/09/2025" at bounding box center [225, 439] width 36 height 12
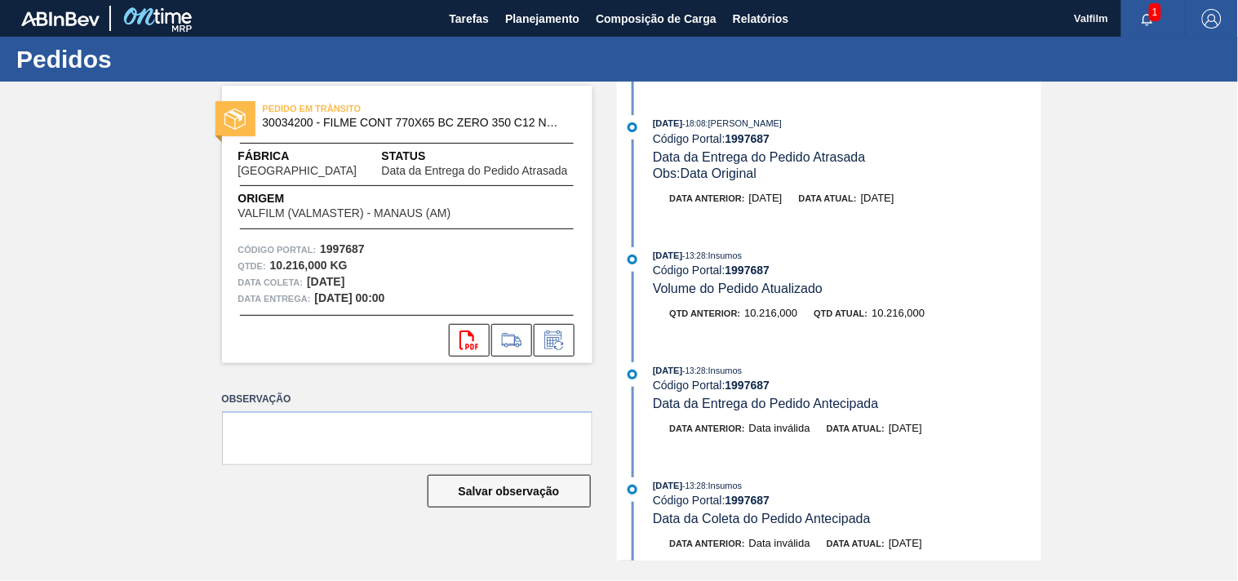
scroll to position [272, 0]
drag, startPoint x: 883, startPoint y: 198, endPoint x: 951, endPoint y: 199, distance: 67.7
click at [951, 199] on div "Data anterior: [DATE] Data atual: [DATE]" at bounding box center [848, 197] width 388 height 16
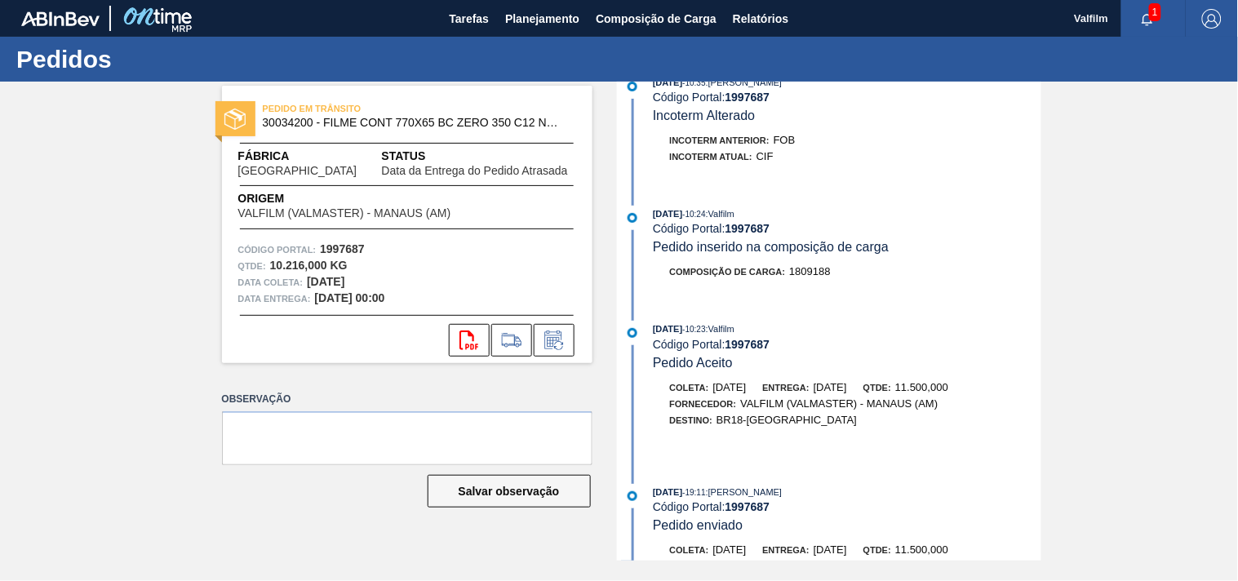
scroll to position [1269, 0]
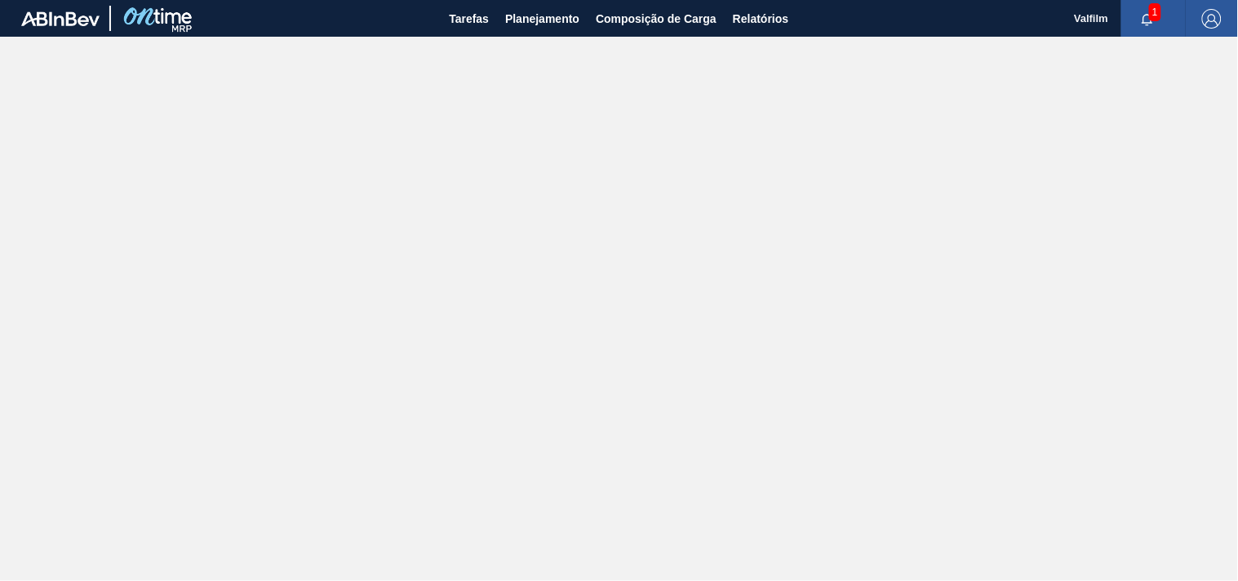
click at [441, 85] on main "Tarefas Planejamento Composição de Carga Relatórios Valfilm 1 Marcar todas como…" at bounding box center [619, 290] width 1238 height 581
click at [479, 1] on button "Tarefas" at bounding box center [469, 18] width 56 height 37
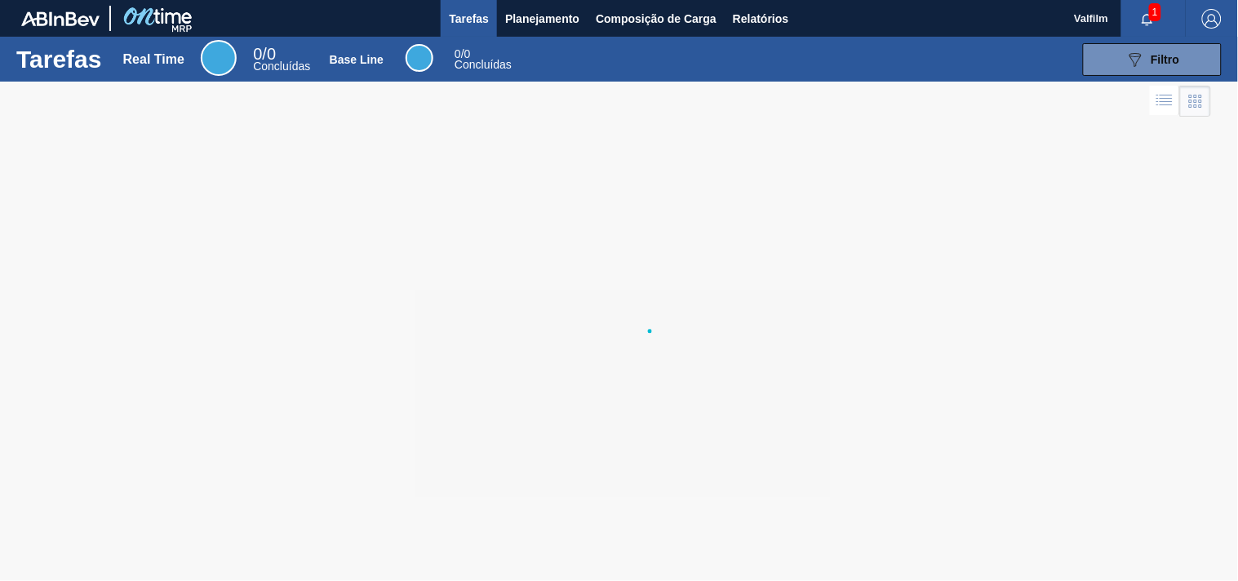
click at [465, 13] on span "Tarefas" at bounding box center [469, 19] width 40 height 20
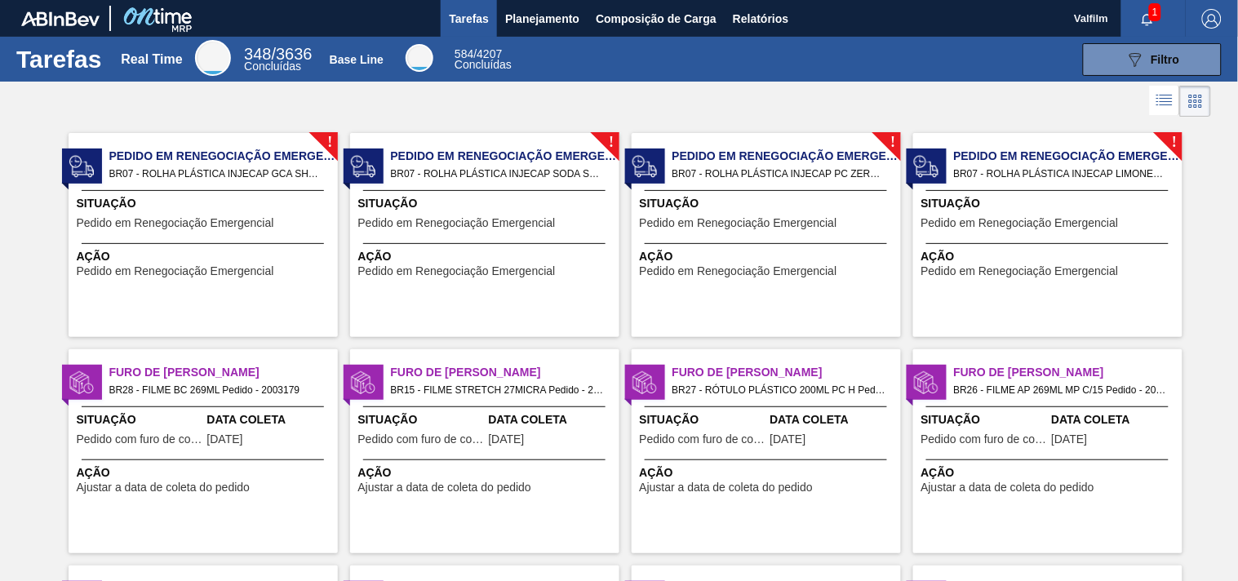
click at [581, 222] on div "Situação Pedido em Renegociação Emergencial" at bounding box center [486, 215] width 257 height 40
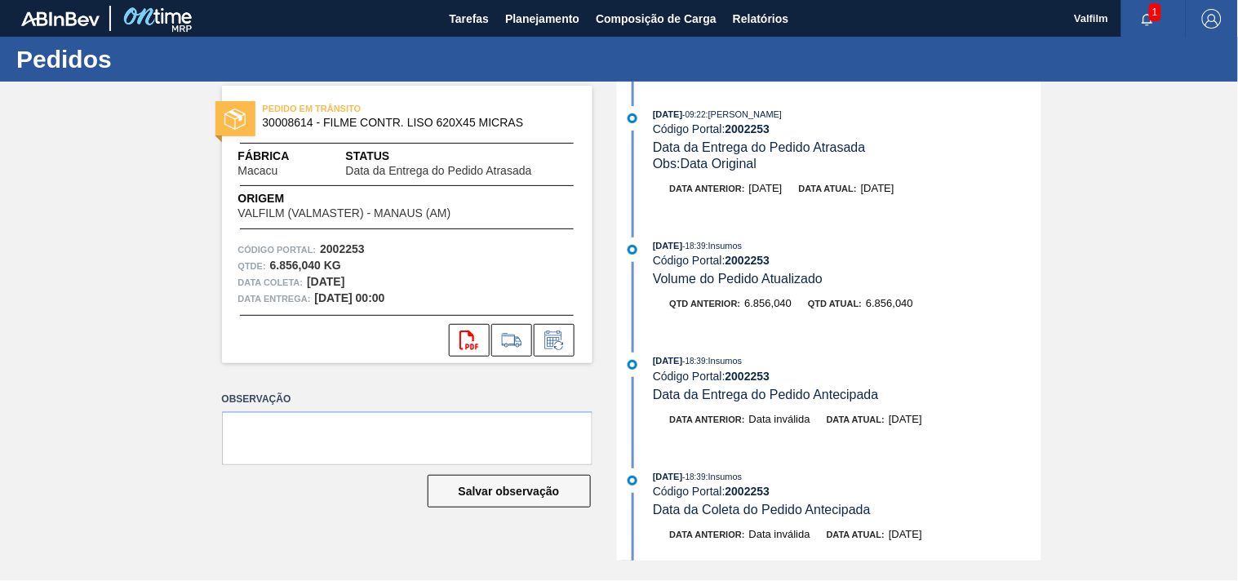
click at [127, 247] on div "PEDIDO EM TRÂNSITO 30008614 - FILME CONTR. LISO 620X45 MICRAS Fábrica Macacu St…" at bounding box center [619, 321] width 1238 height 479
click at [141, 426] on div "PEDIDO EM TRÂNSITO 30008614 - FILME CONTR. LISO 620X45 MICRAS Fábrica Macacu St…" at bounding box center [619, 321] width 1238 height 479
click at [549, 346] on icon at bounding box center [553, 342] width 12 height 10
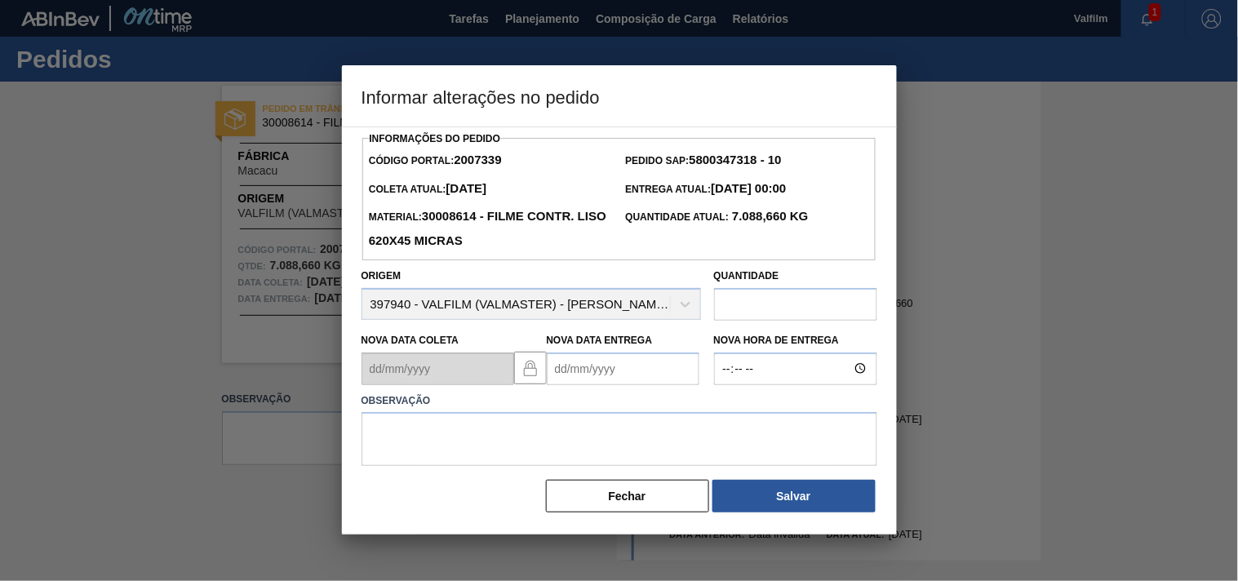
click at [571, 371] on Entrega2007339 "Nova Data Entrega" at bounding box center [623, 369] width 153 height 33
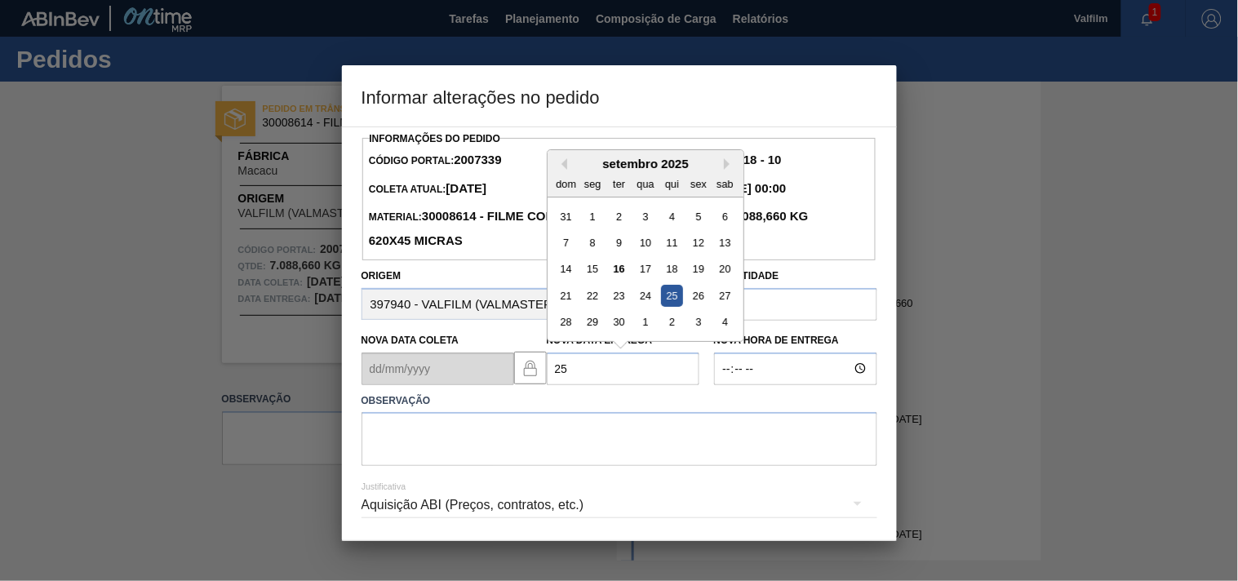
click at [672, 300] on div "25" at bounding box center [671, 296] width 22 height 22
type Entrega2007339 "25/09/2025"
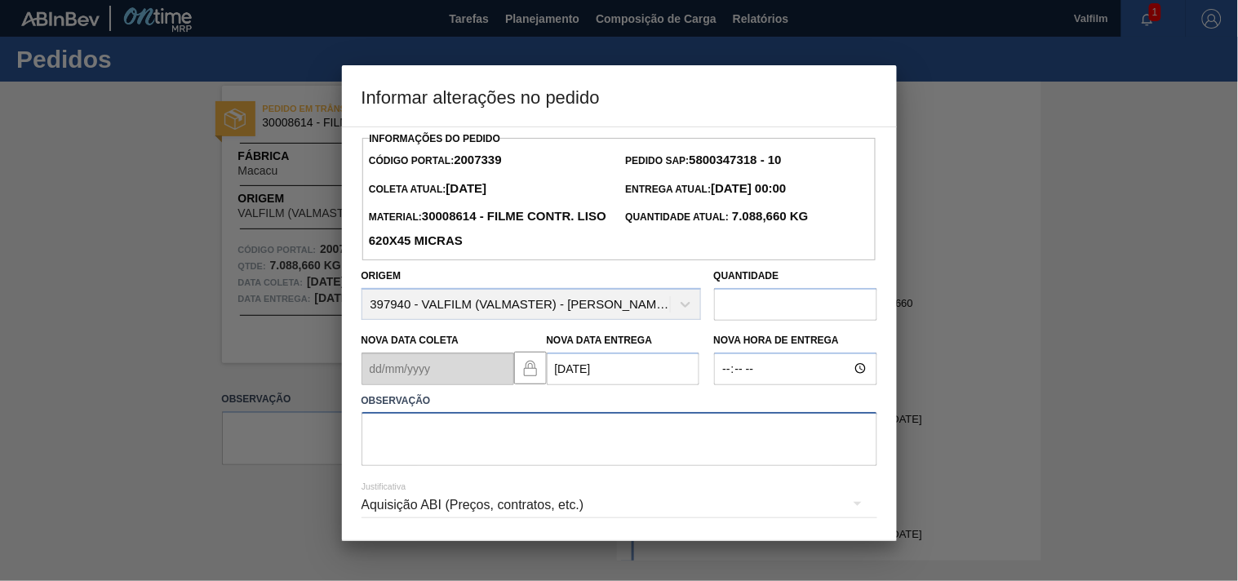
click at [421, 437] on textarea at bounding box center [620, 439] width 516 height 54
type textarea "a"
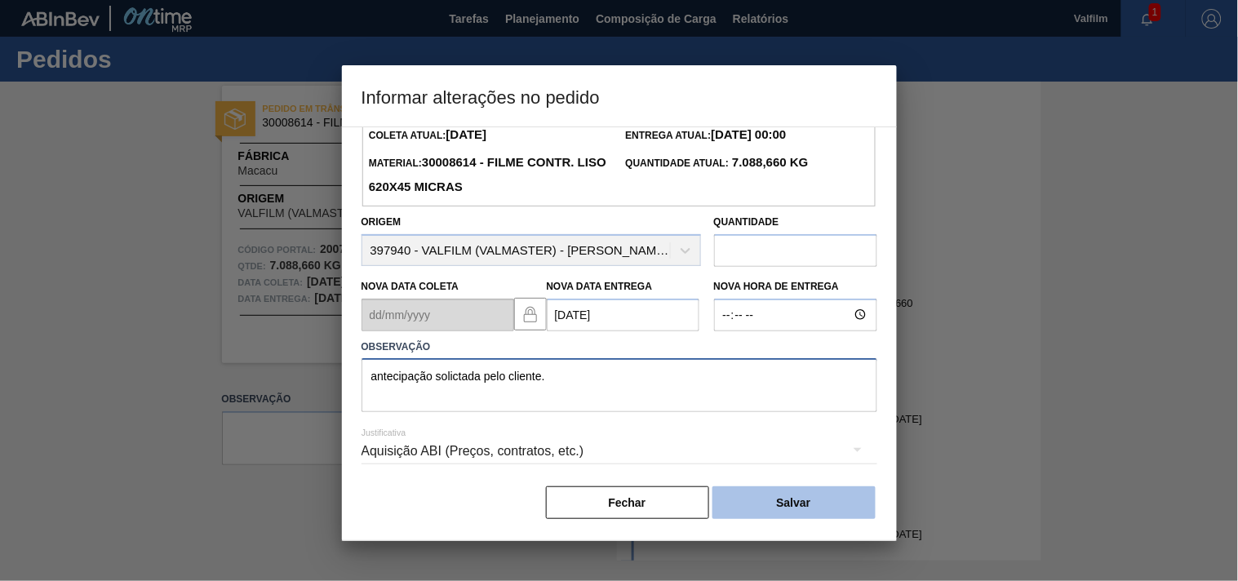
type textarea "antecipação solictada pelo cliente."
click at [794, 494] on button "Salvar" at bounding box center [793, 502] width 163 height 33
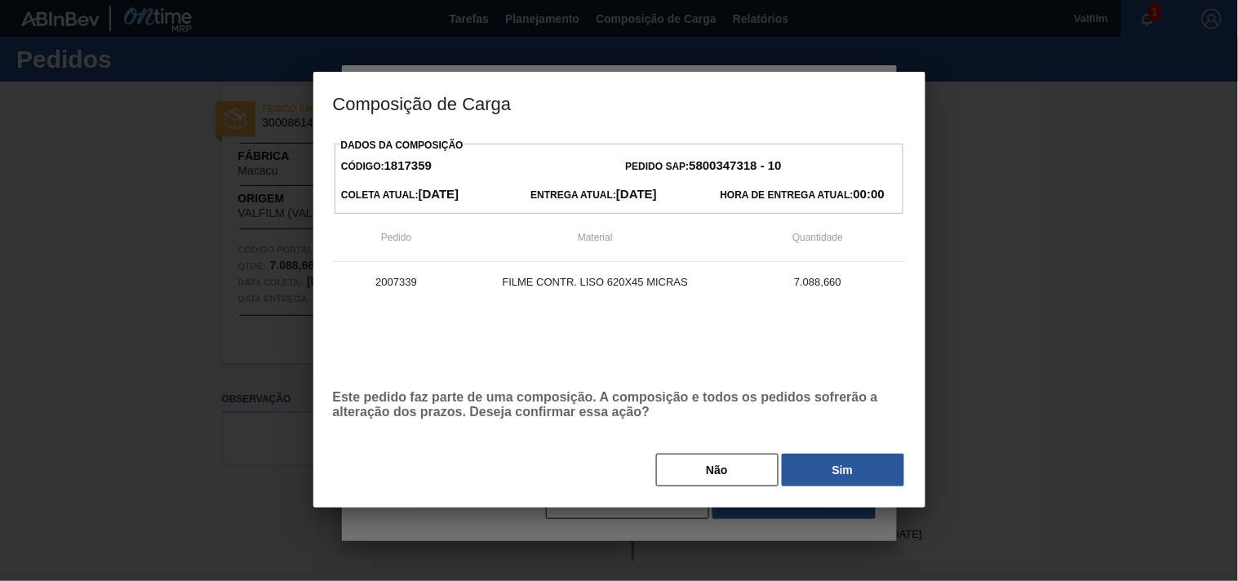
drag, startPoint x: 811, startPoint y: 467, endPoint x: 509, endPoint y: 473, distance: 302.0
click at [811, 466] on button "Sim" at bounding box center [843, 470] width 122 height 33
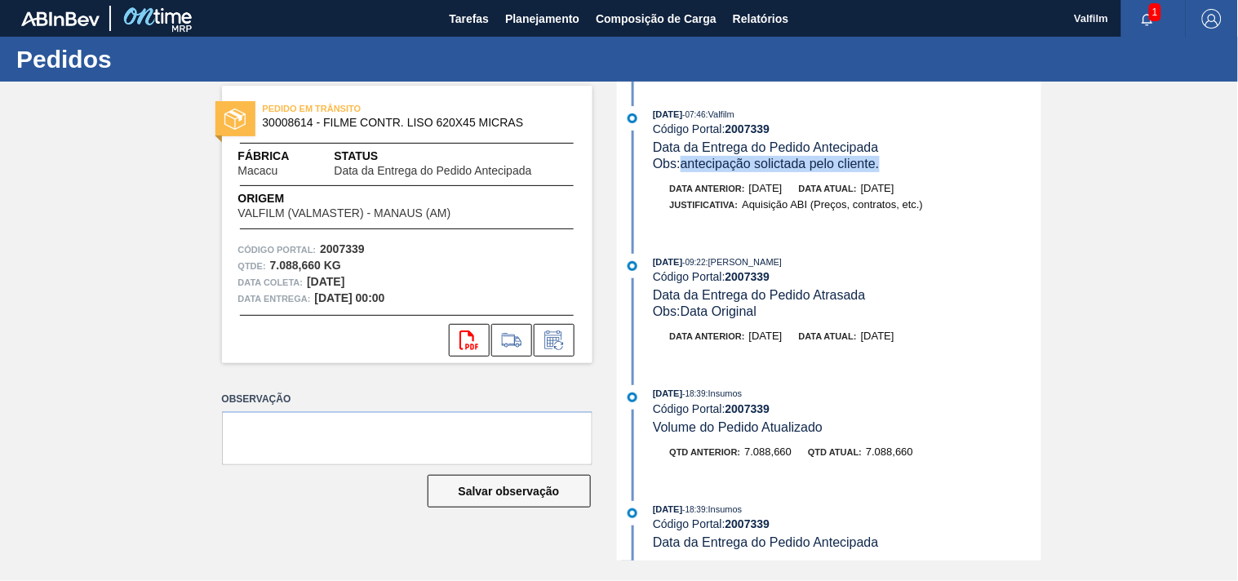
drag, startPoint x: 686, startPoint y: 166, endPoint x: 895, endPoint y: 160, distance: 209.8
click at [895, 160] on div "Obs: antecipação solictada pelo cliente." at bounding box center [847, 164] width 388 height 16
copy span "antecipação solictada pelo cliente."
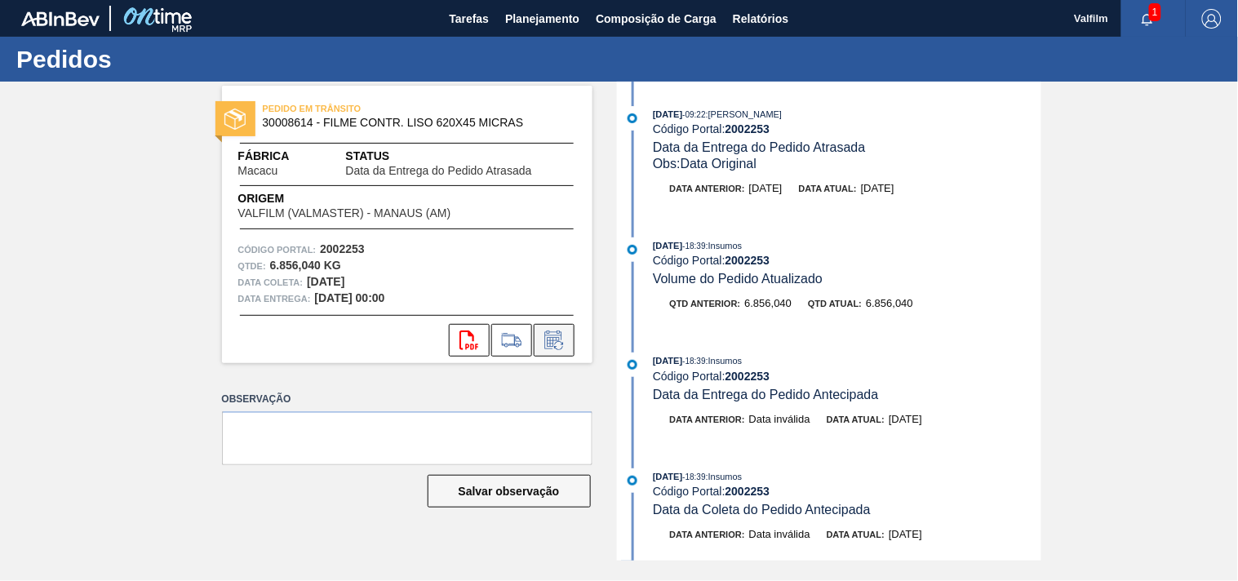
click at [548, 339] on icon at bounding box center [554, 341] width 26 height 20
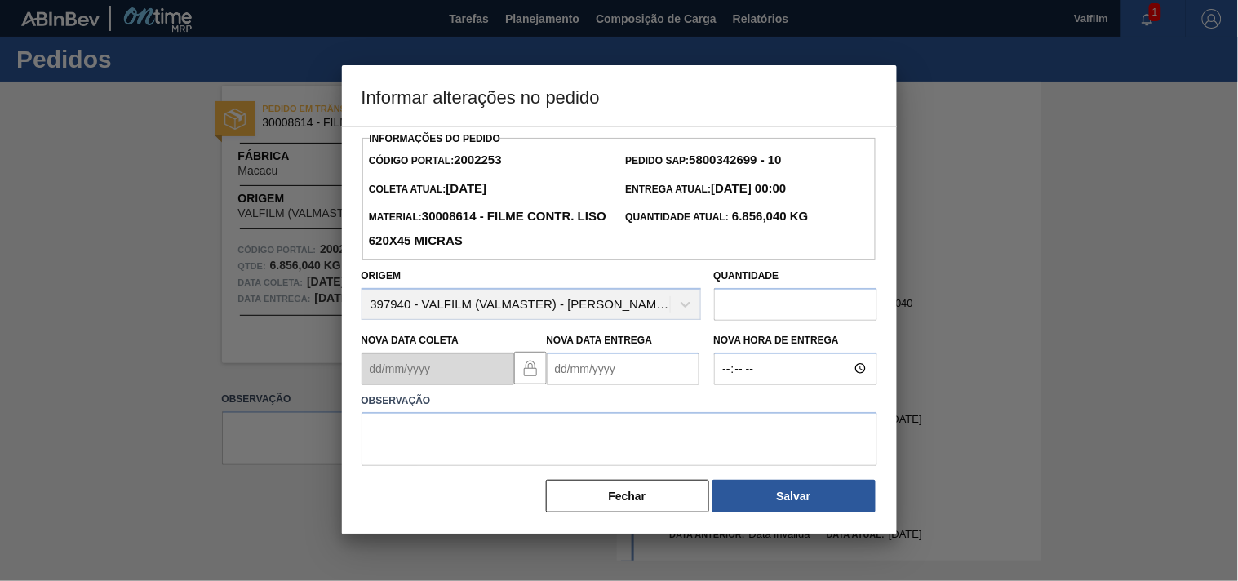
click at [599, 375] on Entrega2002253 "Nova Data Entrega" at bounding box center [623, 369] width 153 height 33
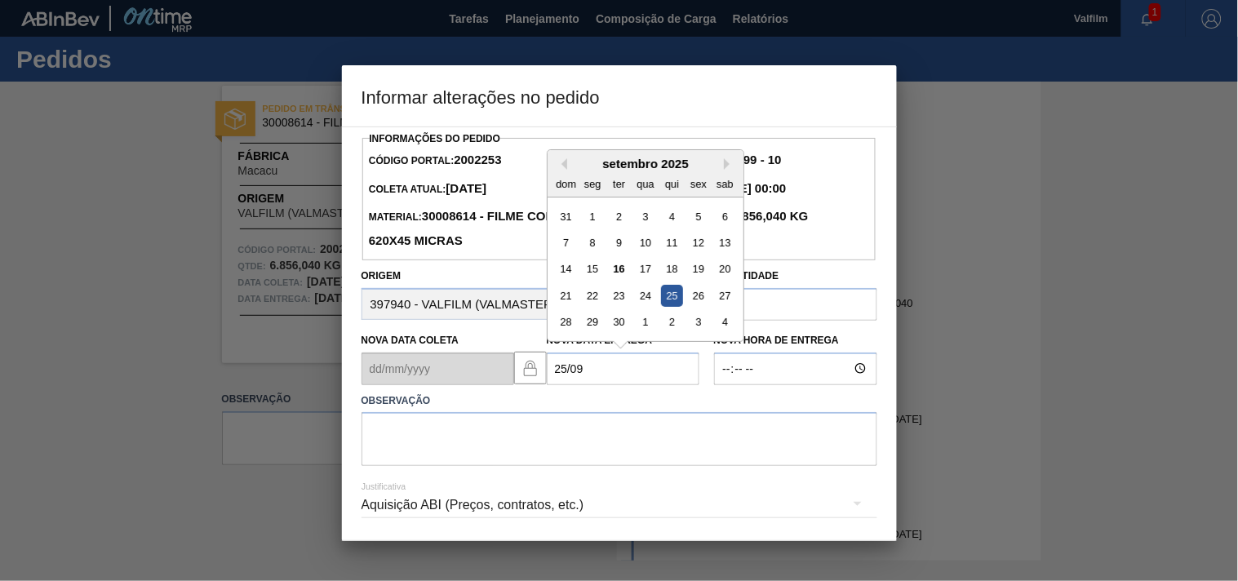
click at [672, 299] on div "25" at bounding box center [671, 296] width 22 height 22
type Entrega2002253 "[DATE]"
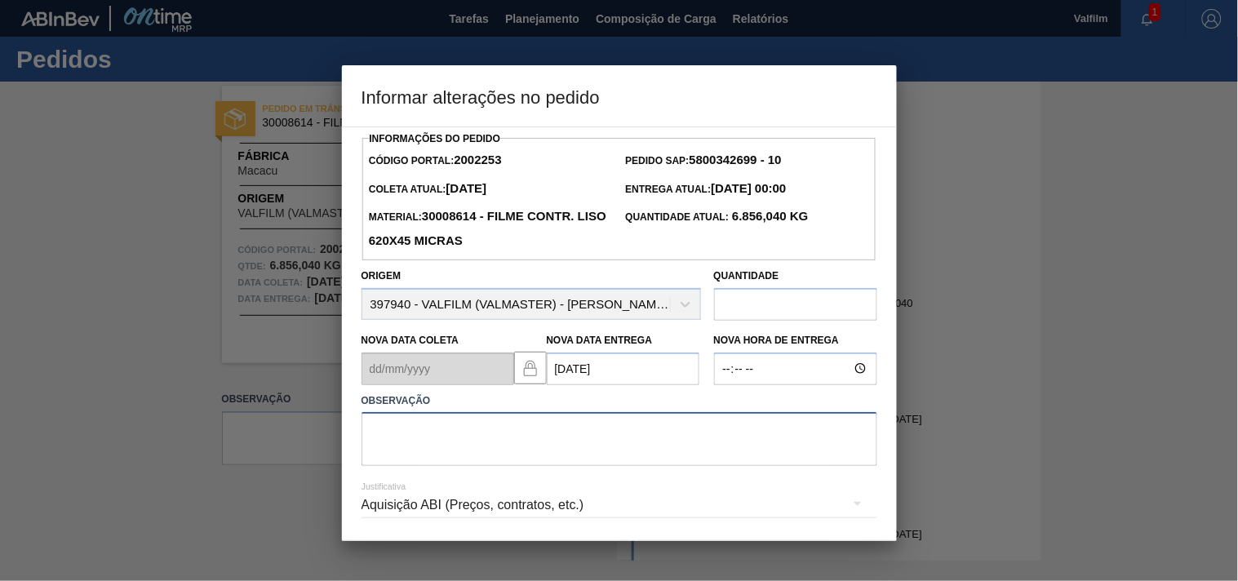
click at [436, 429] on textarea at bounding box center [620, 439] width 516 height 54
paste textarea "antecipação solictada pelo cliente."
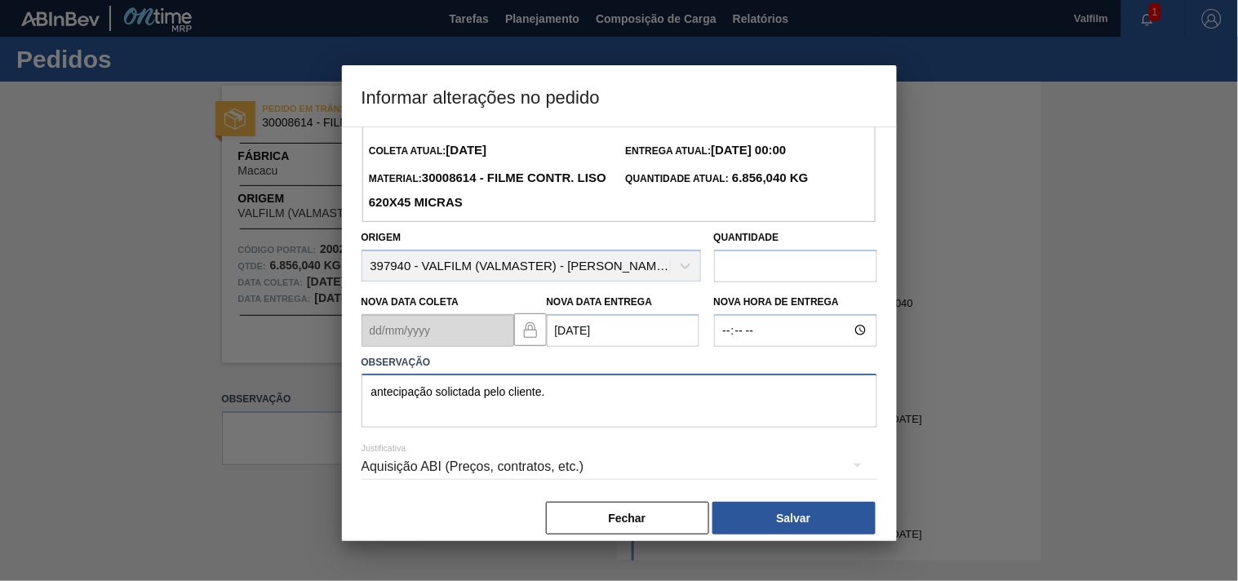
scroll to position [58, 0]
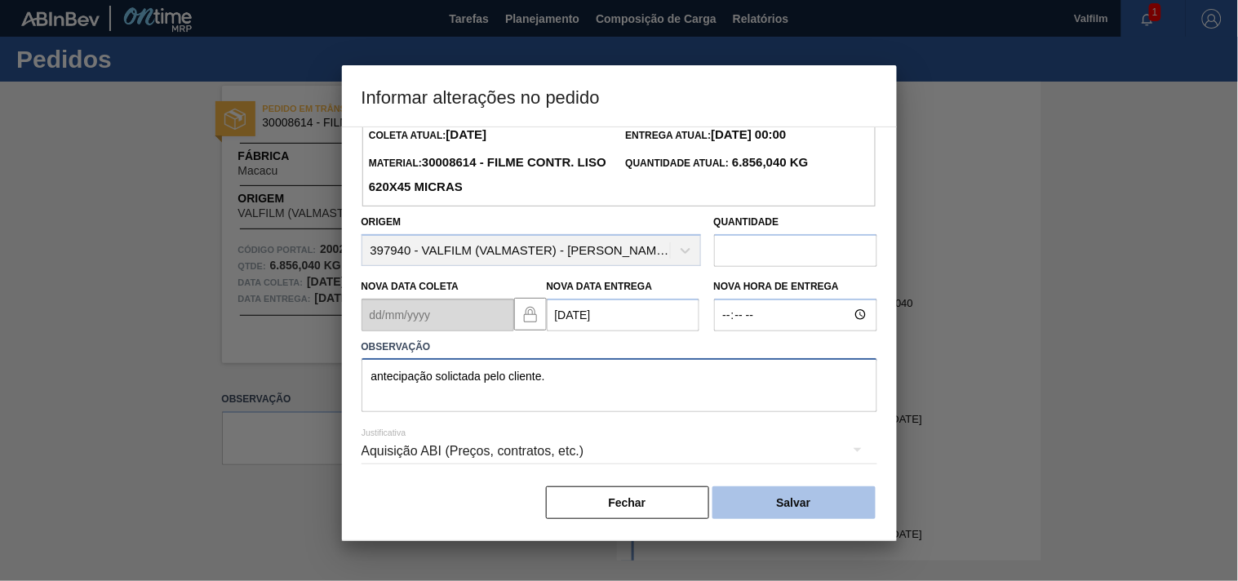
type textarea "antecipação solictada pelo cliente."
click at [805, 499] on button "Salvar" at bounding box center [793, 502] width 163 height 33
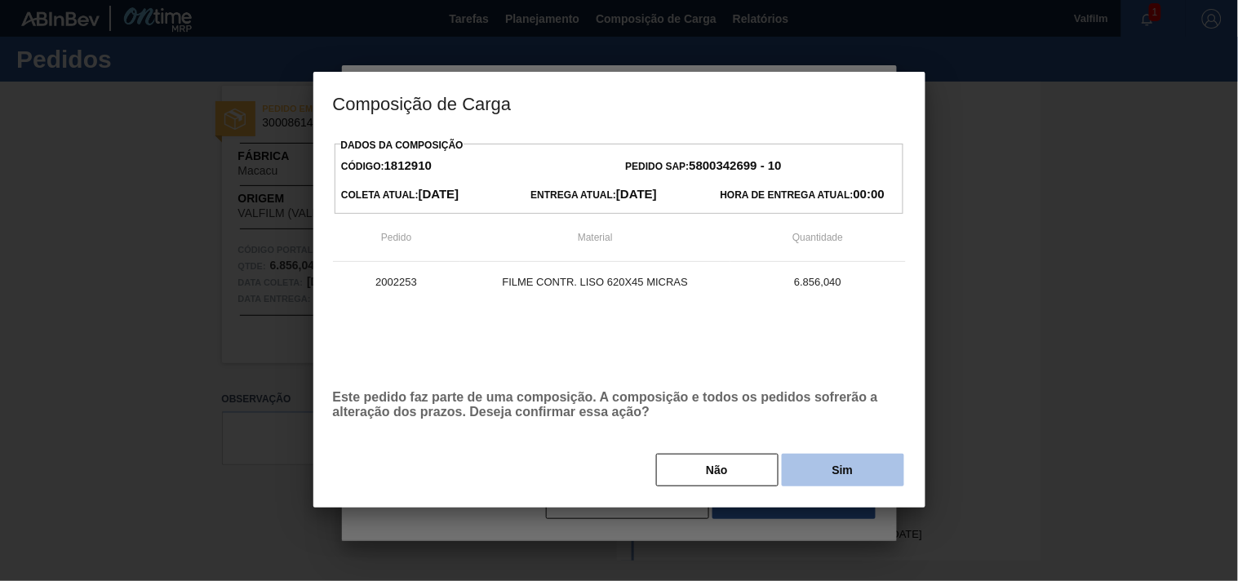
click at [814, 474] on button "Sim" at bounding box center [843, 470] width 122 height 33
